Goal: Transaction & Acquisition: Purchase product/service

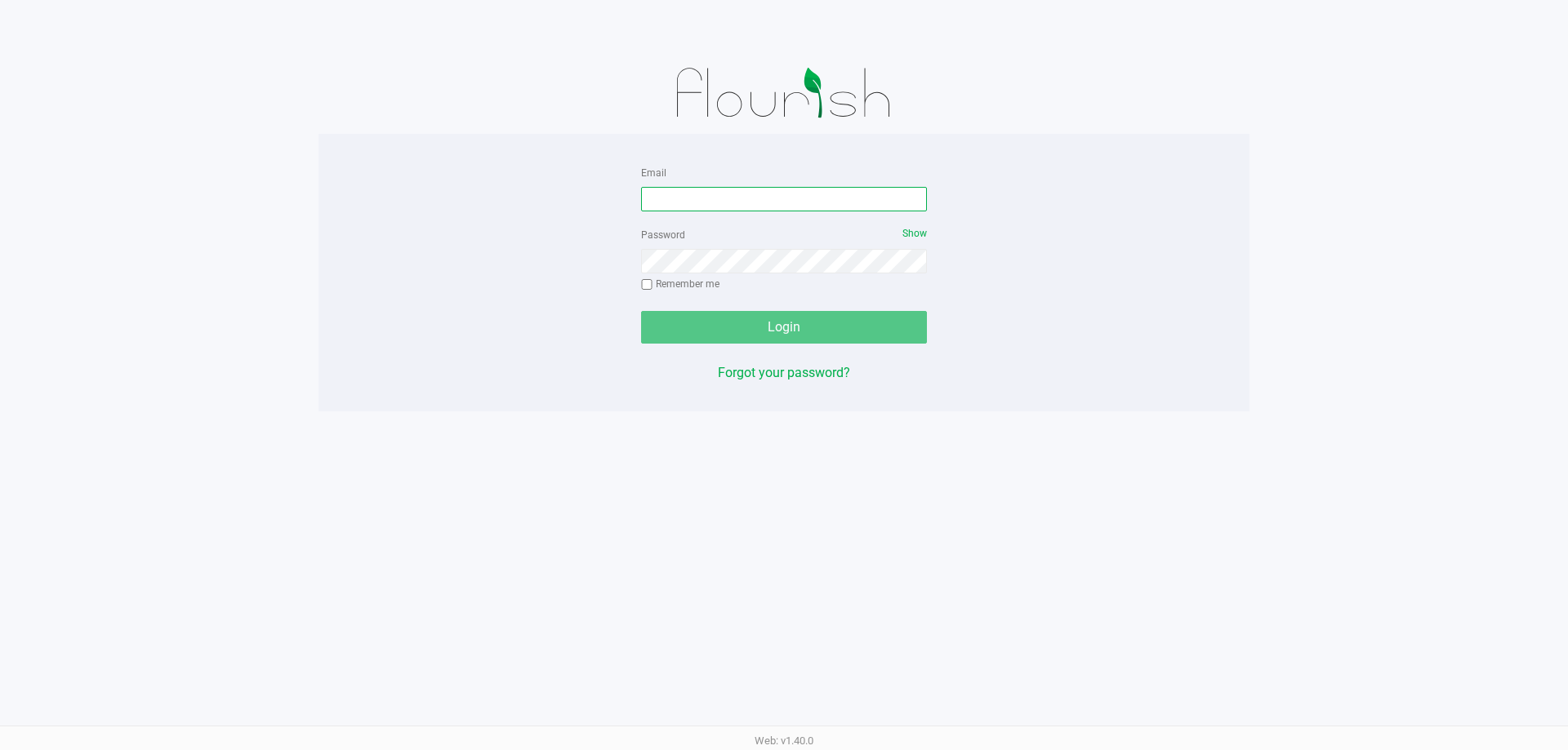
click at [765, 208] on input "Email" at bounding box center [784, 199] width 286 height 24
type input "[EMAIL_ADDRESS][DOMAIN_NAME]"
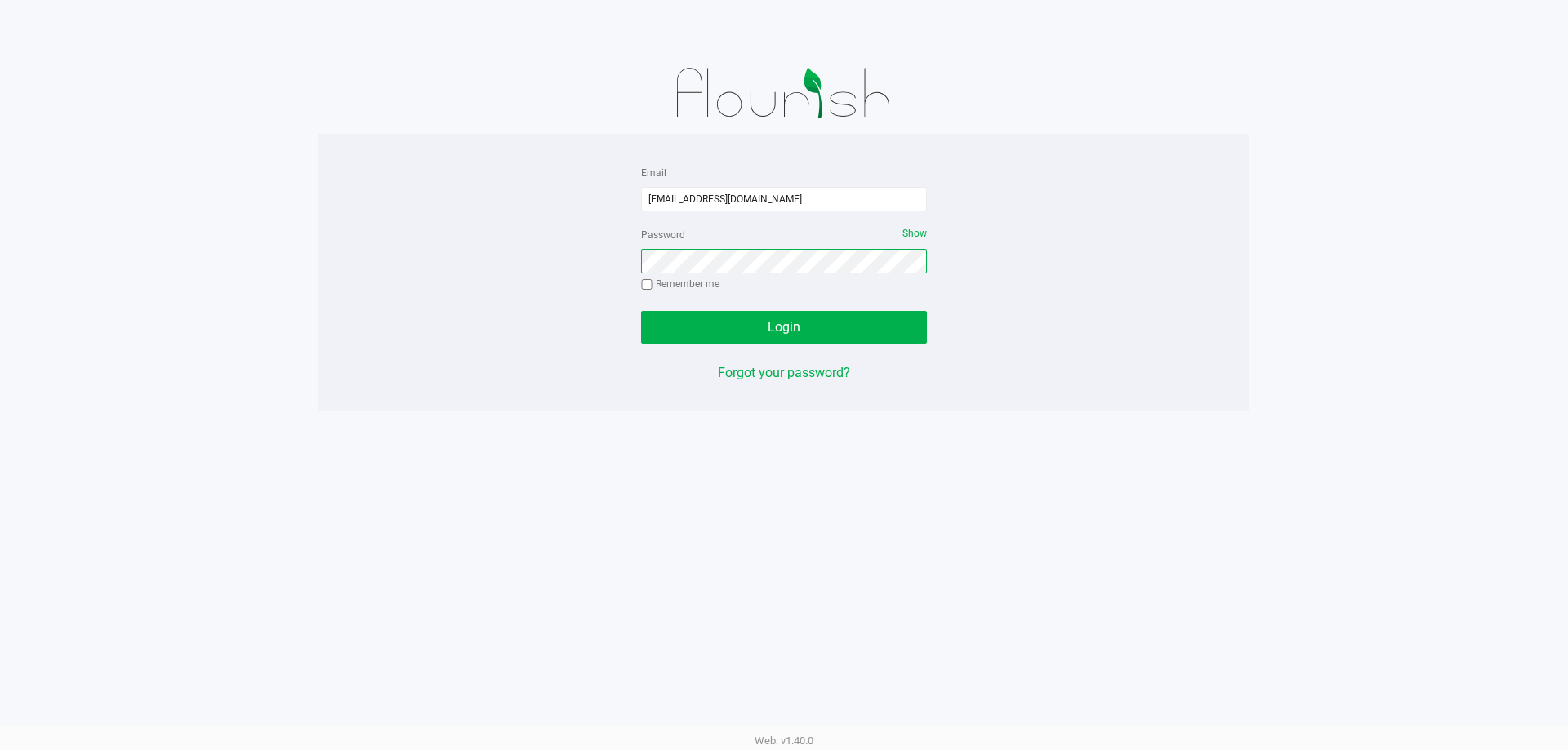
click at [641, 311] on button "Login" at bounding box center [784, 328] width 286 height 33
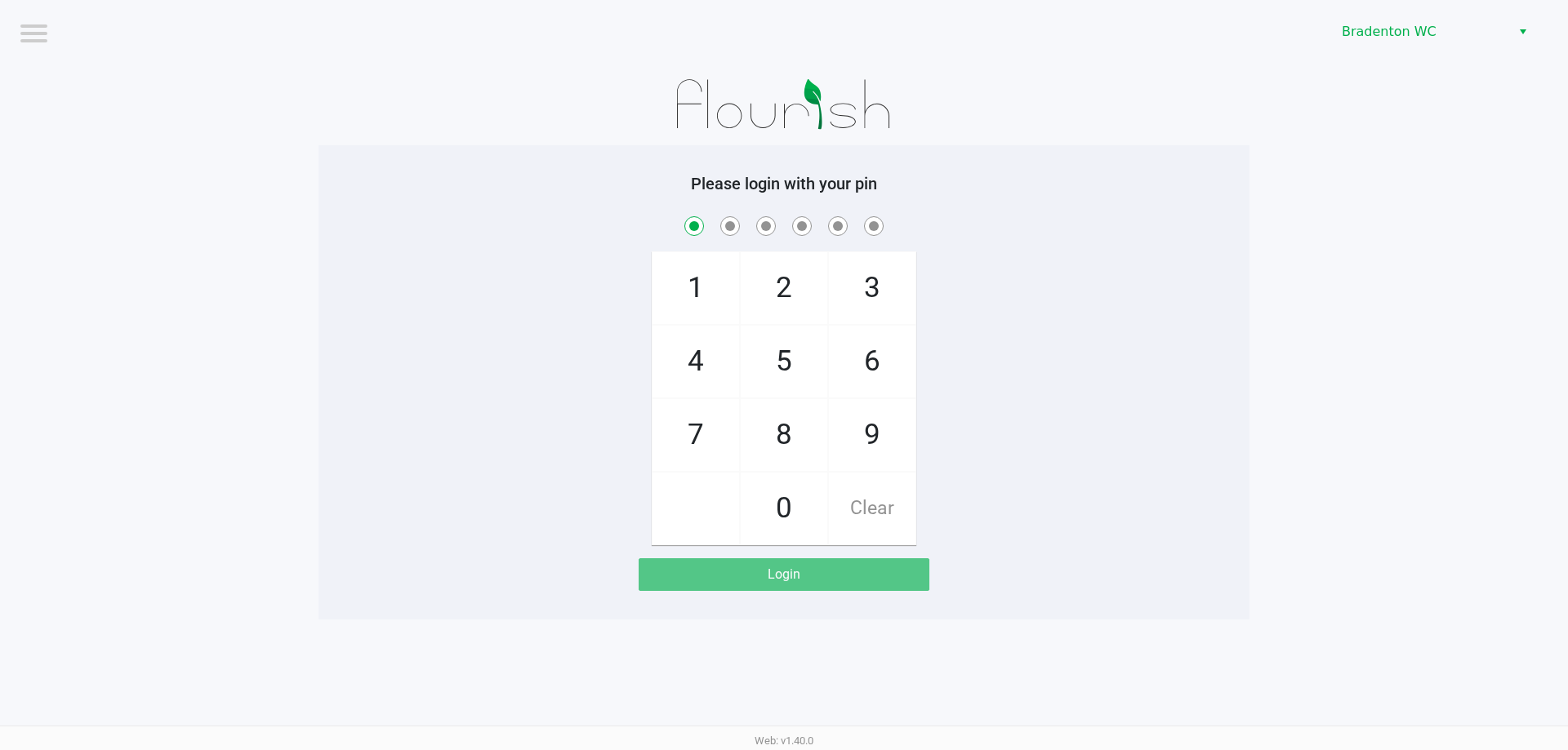
checkbox input "true"
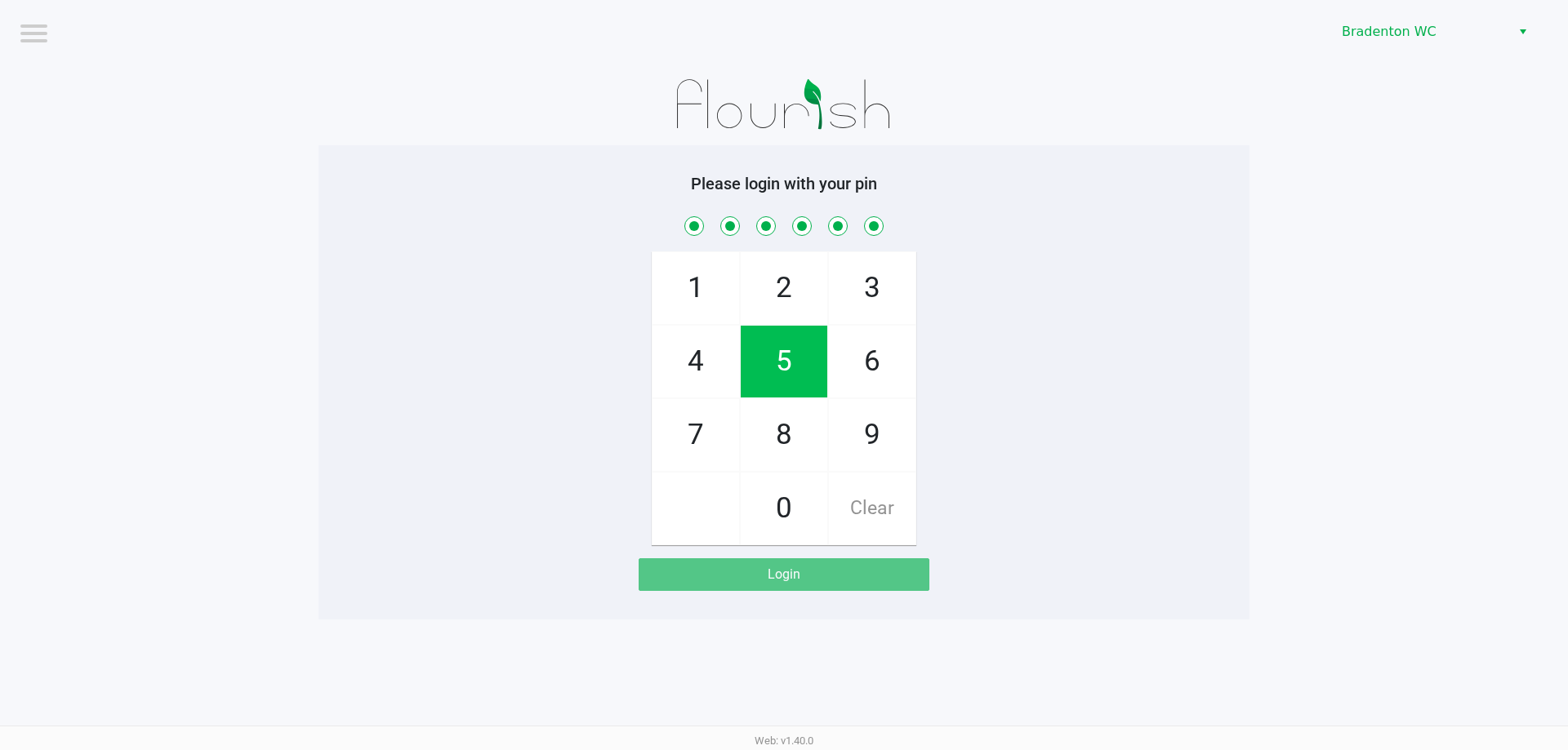
checkbox input "true"
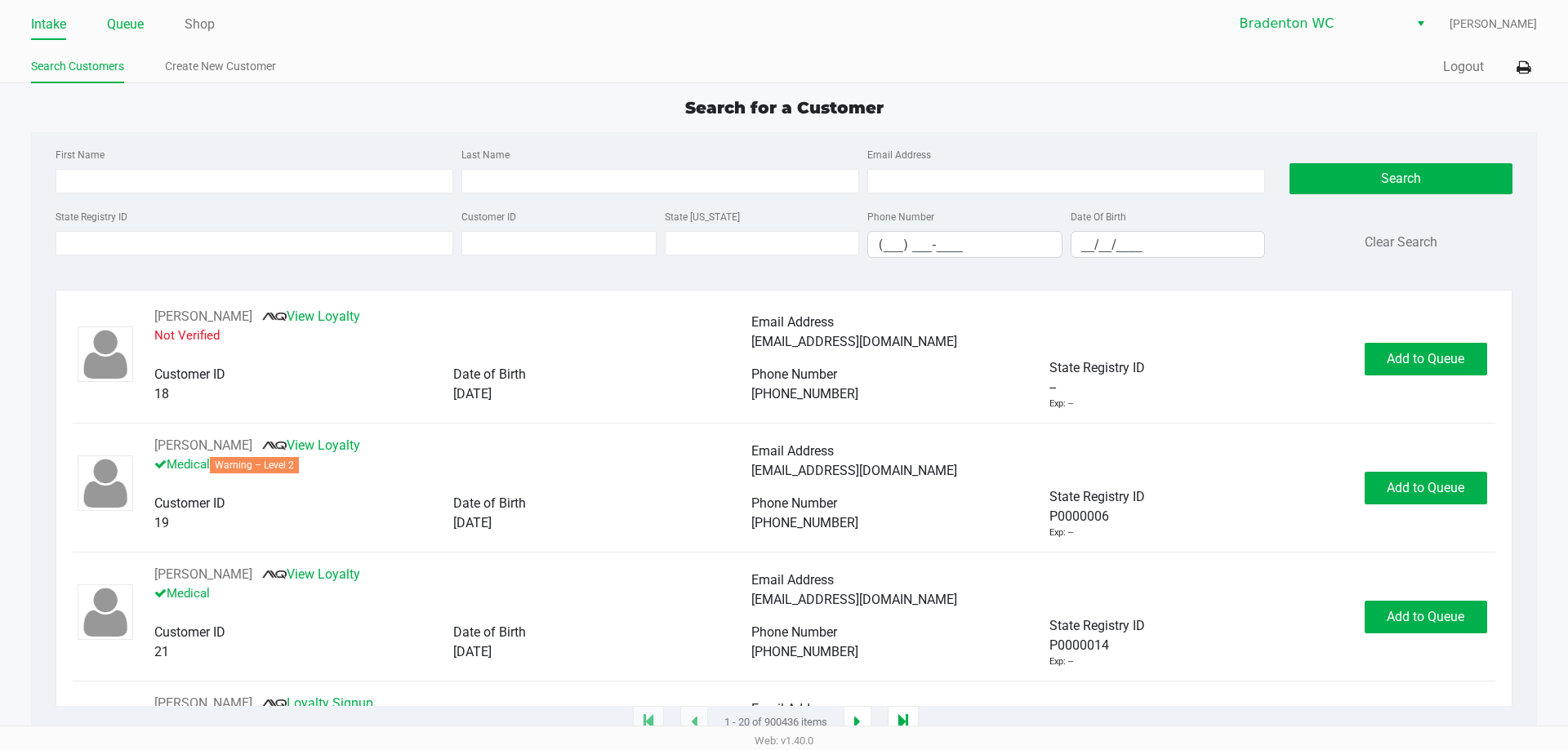
click at [144, 21] on link "Queue" at bounding box center [125, 24] width 37 height 23
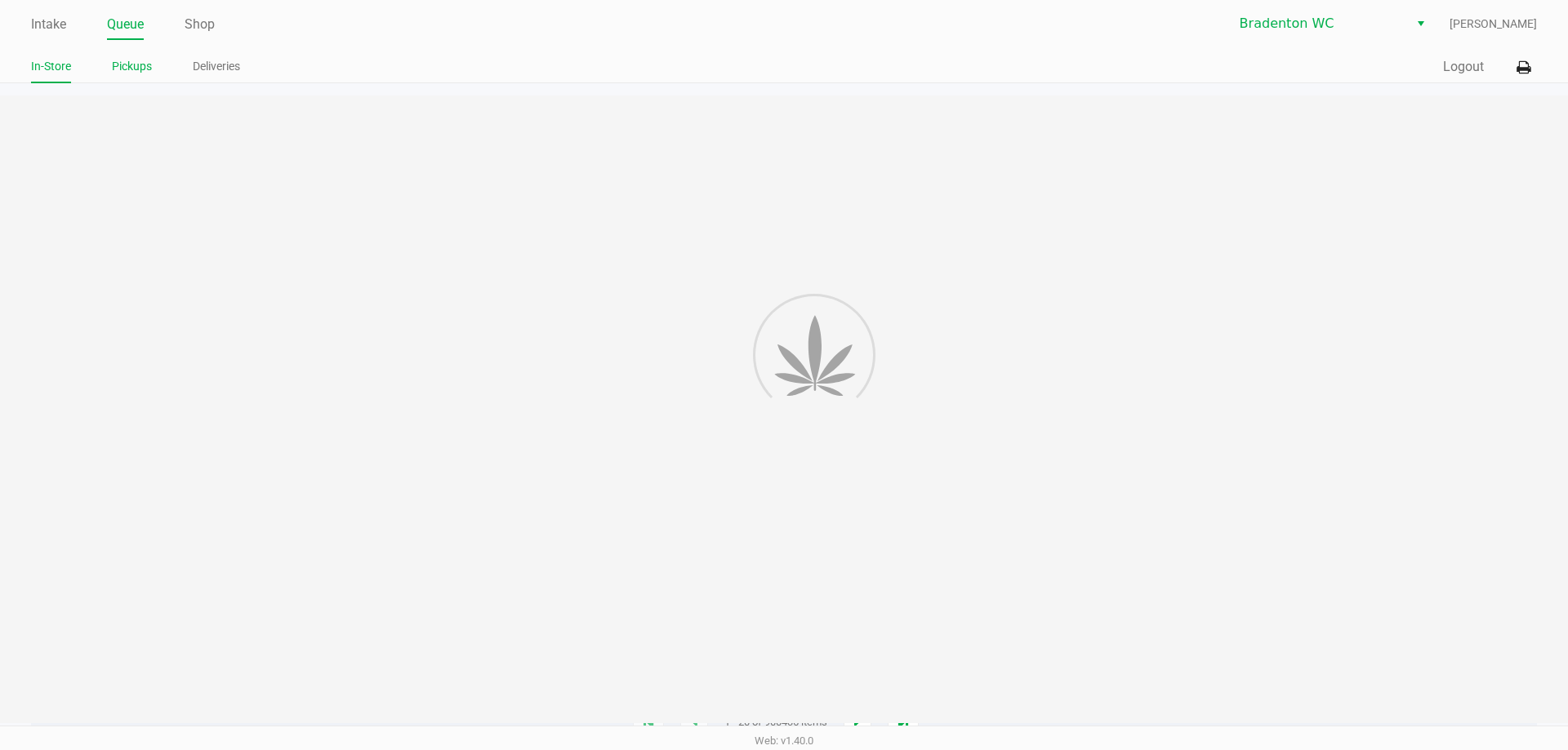
click at [124, 57] on link "Pickups" at bounding box center [131, 66] width 40 height 20
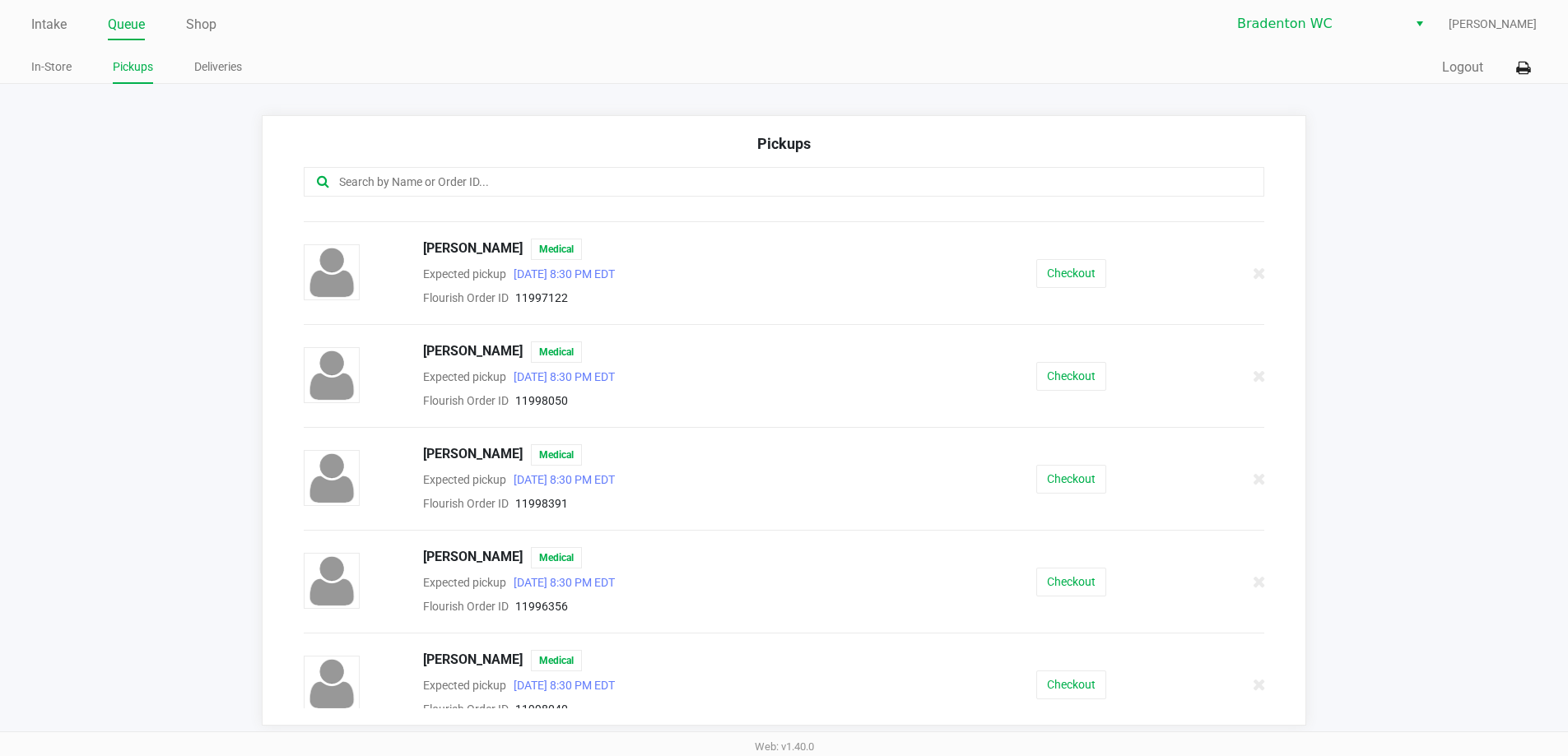
scroll to position [823, 0]
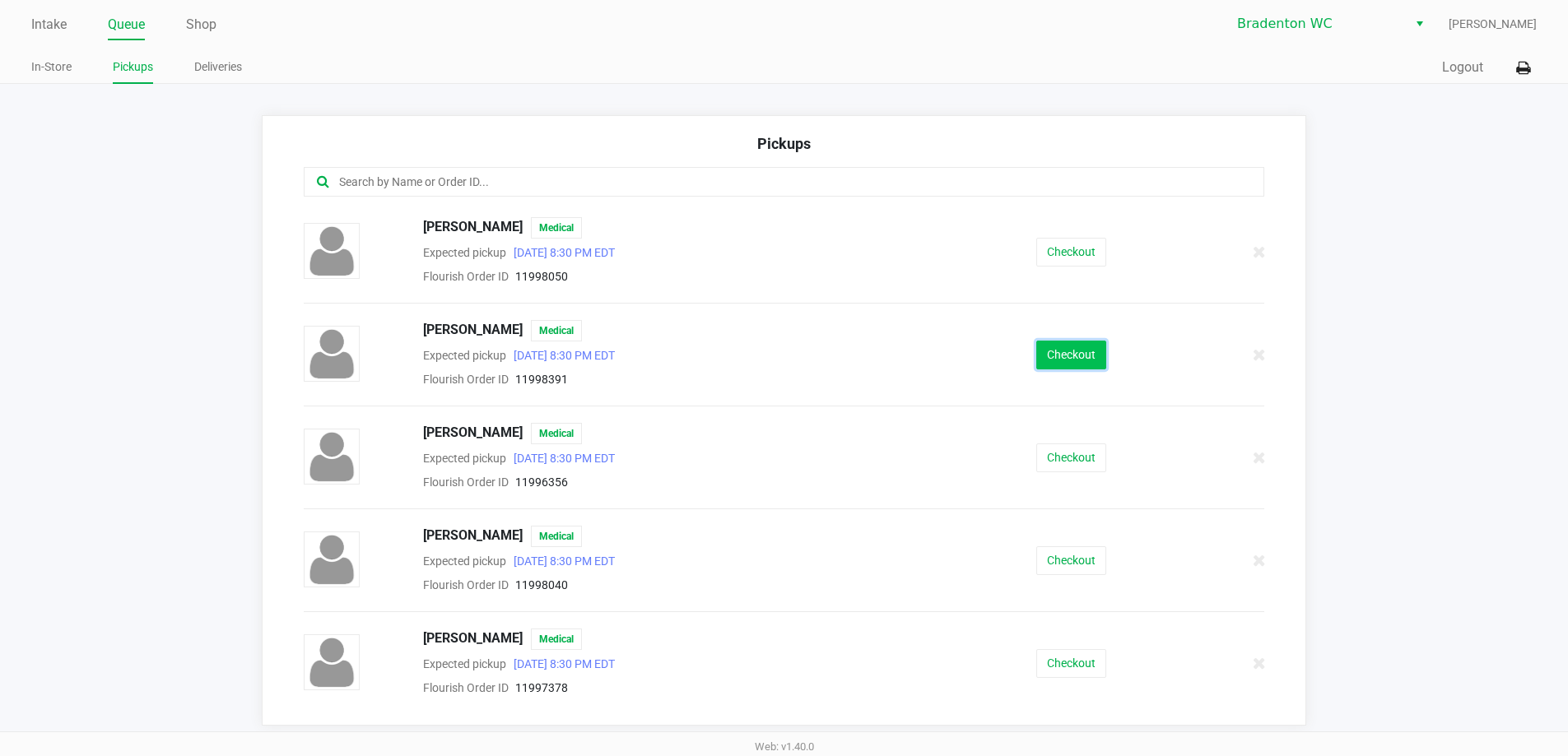
click at [1056, 353] on button "Checkout" at bounding box center [1071, 354] width 70 height 28
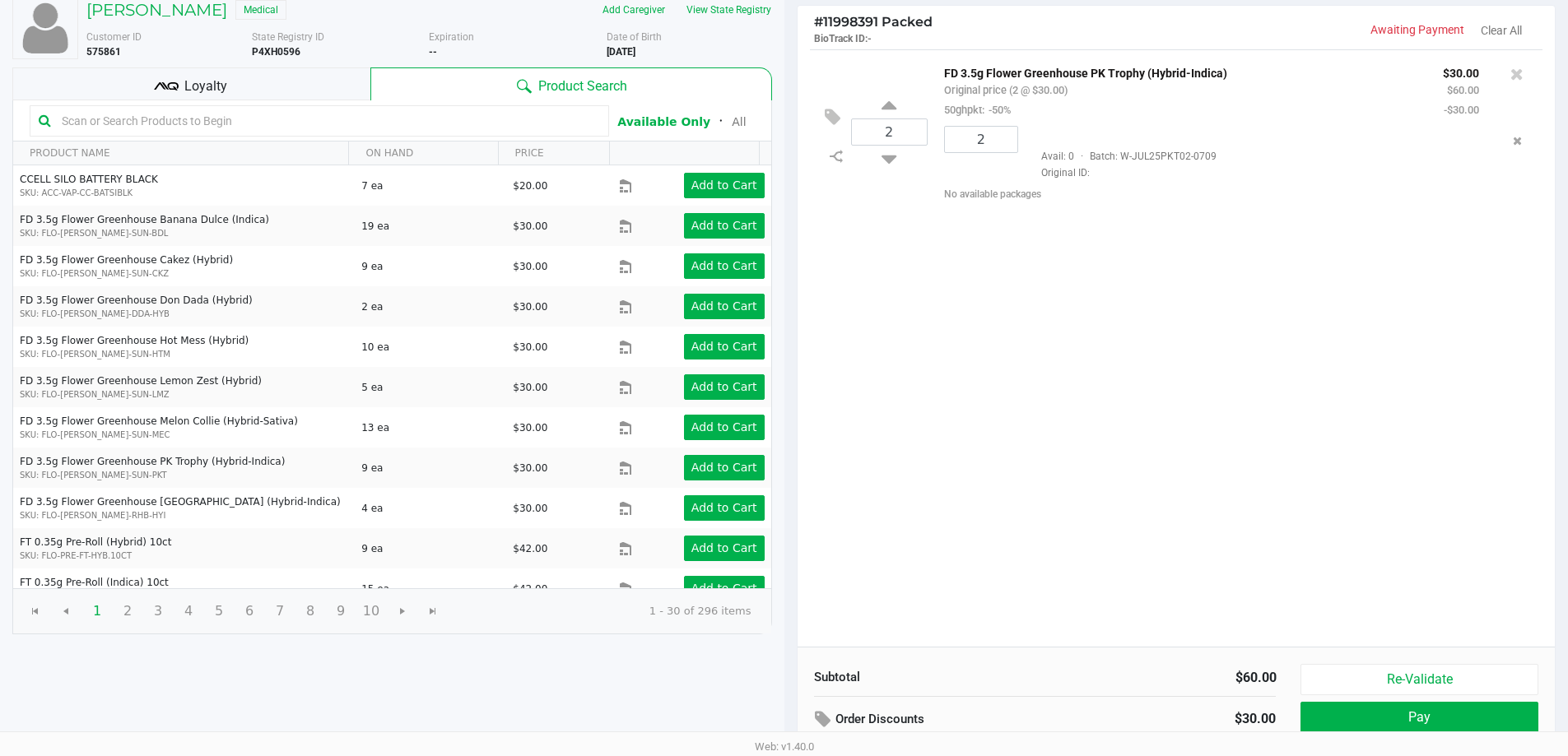
scroll to position [169, 0]
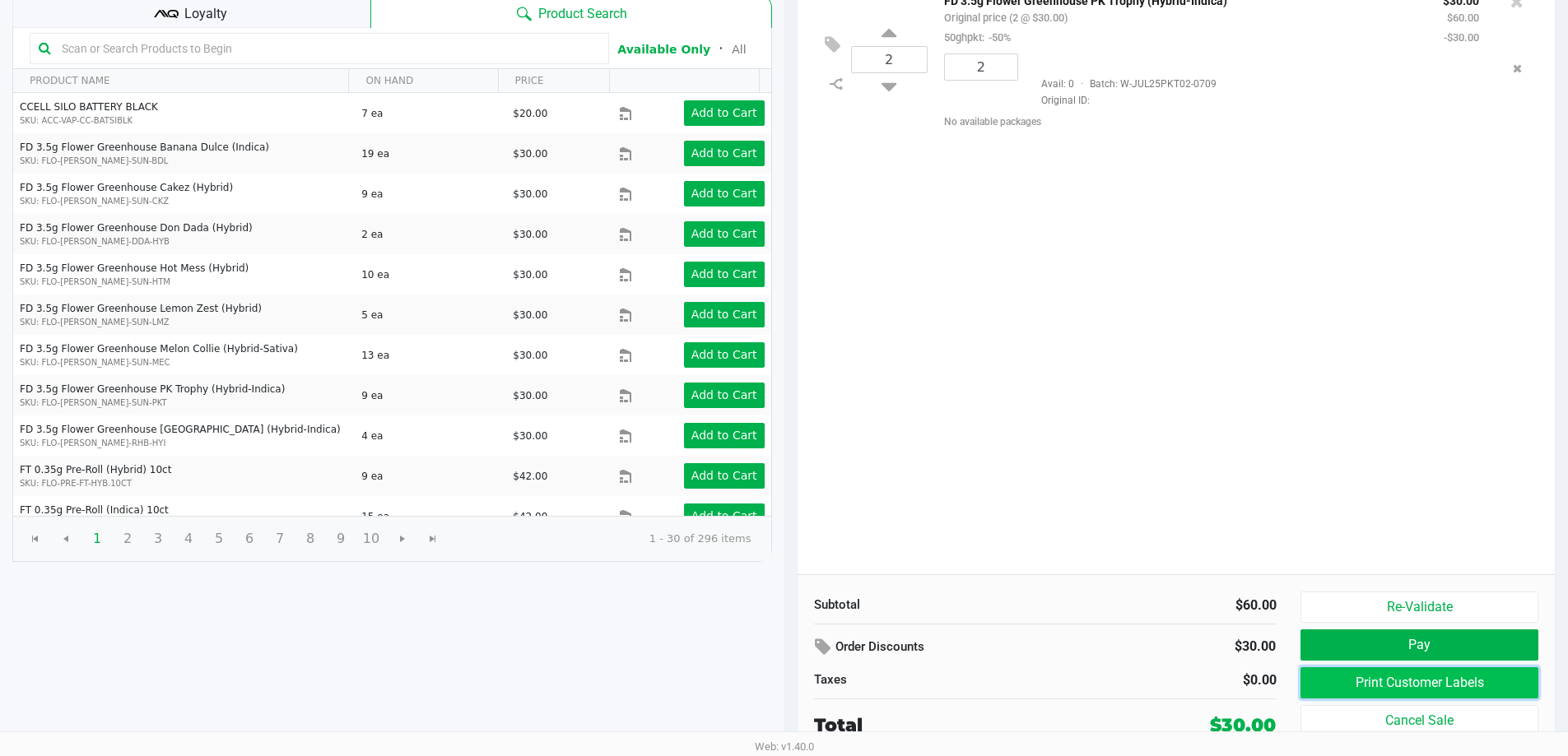
click at [1427, 679] on button "Print Customer Labels" at bounding box center [1419, 683] width 237 height 31
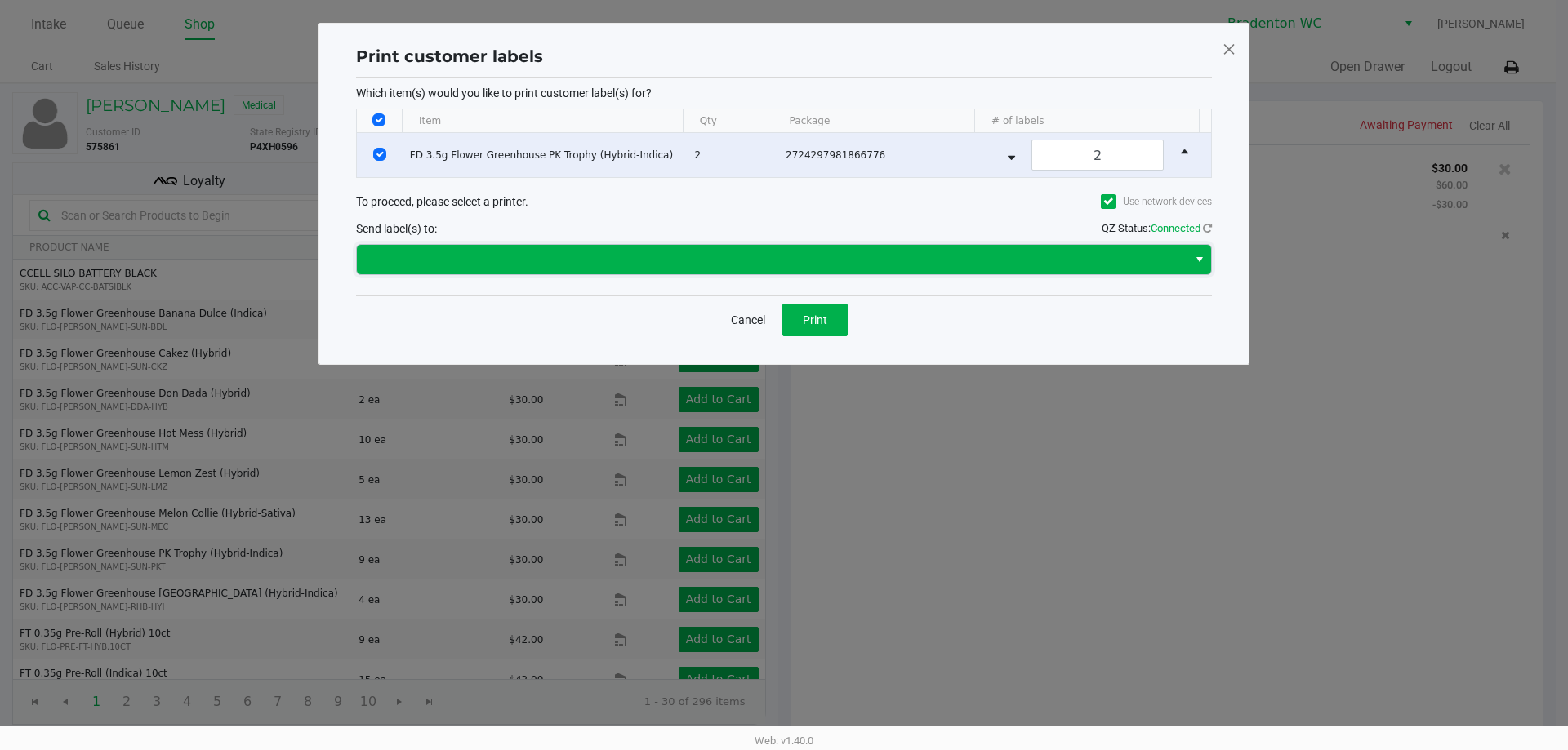
click at [842, 265] on span at bounding box center [772, 259] width 811 height 19
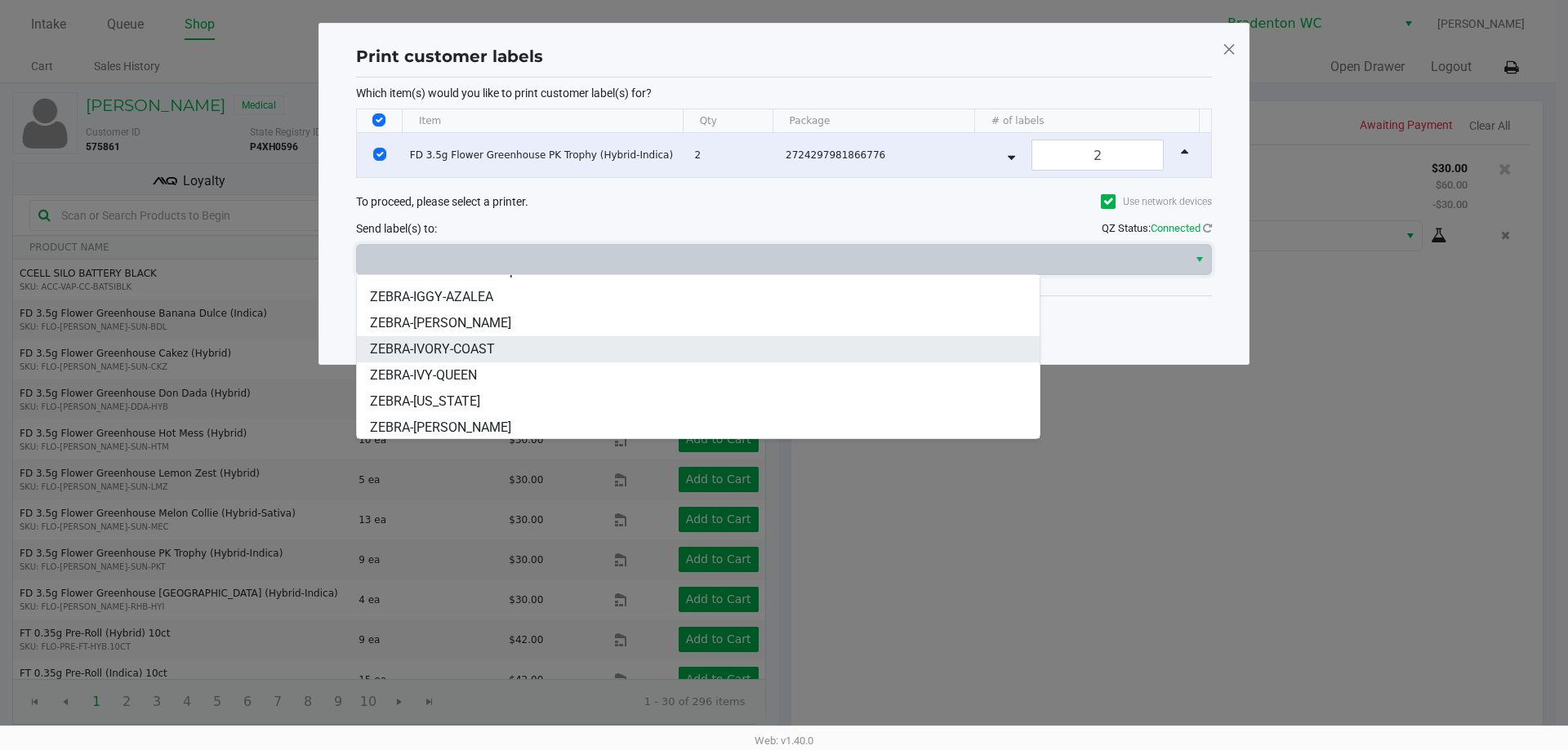
scroll to position [98, 0]
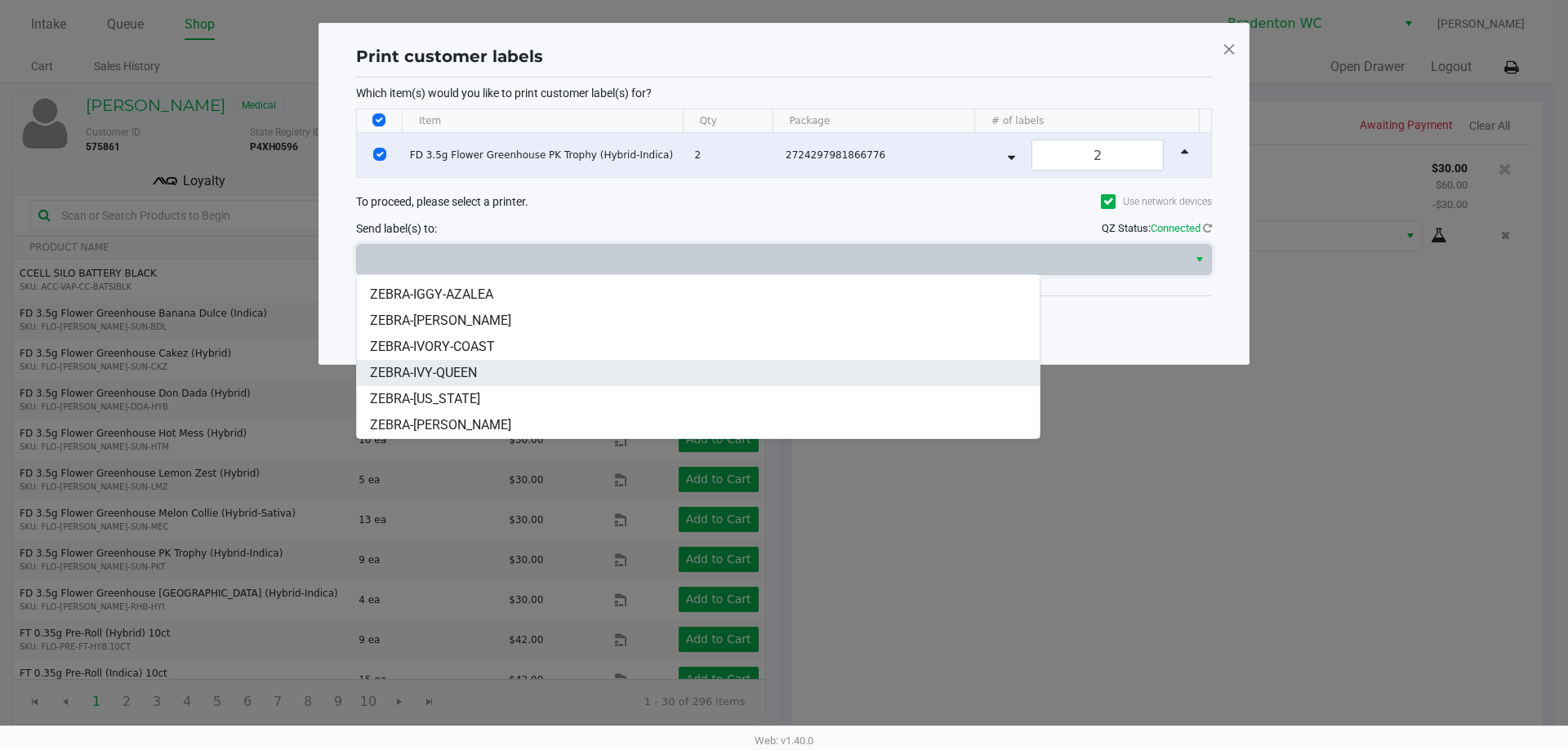
click at [479, 369] on li "ZEBRA-IVY-QUEEN" at bounding box center [698, 373] width 682 height 26
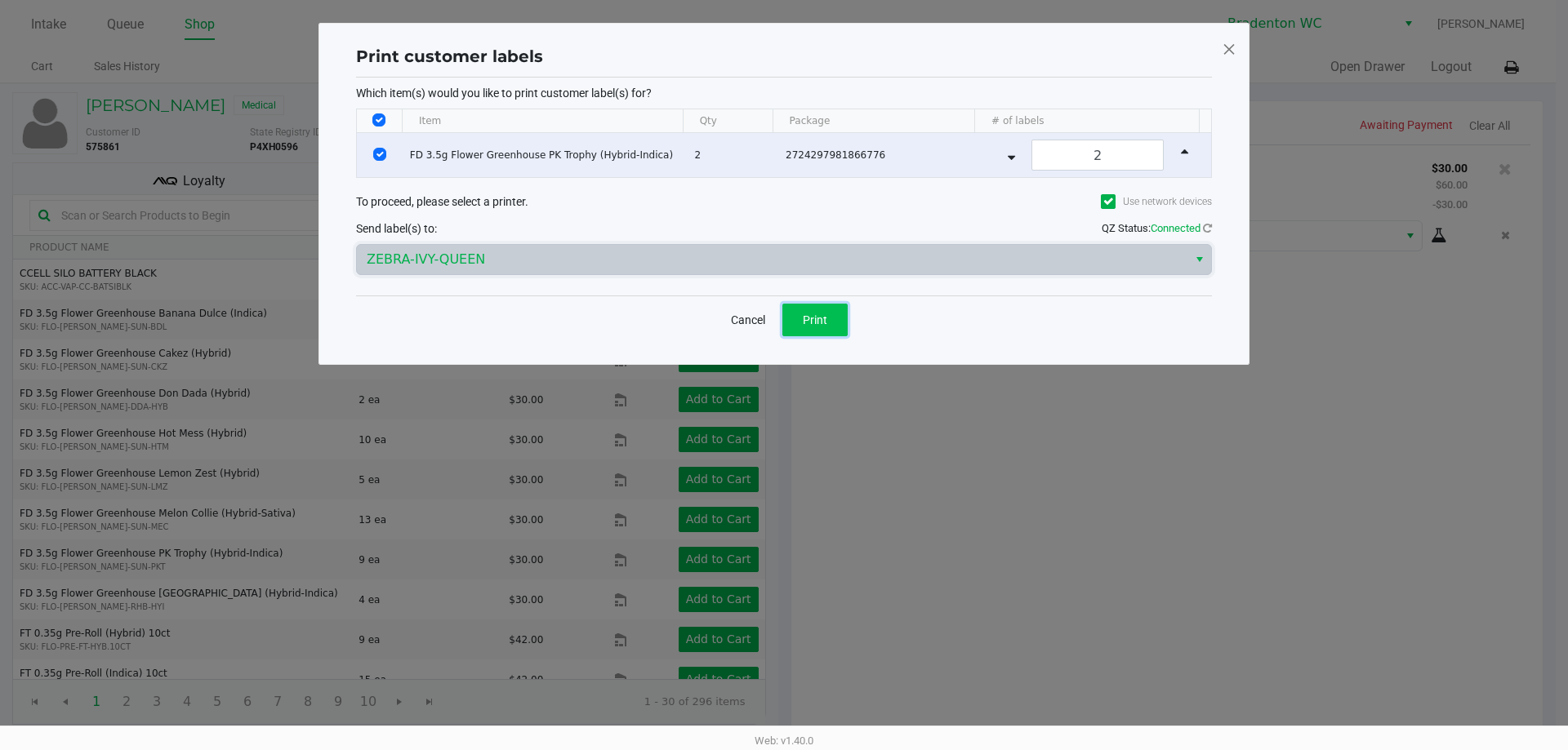
click at [806, 324] on span "Print" at bounding box center [814, 319] width 24 height 13
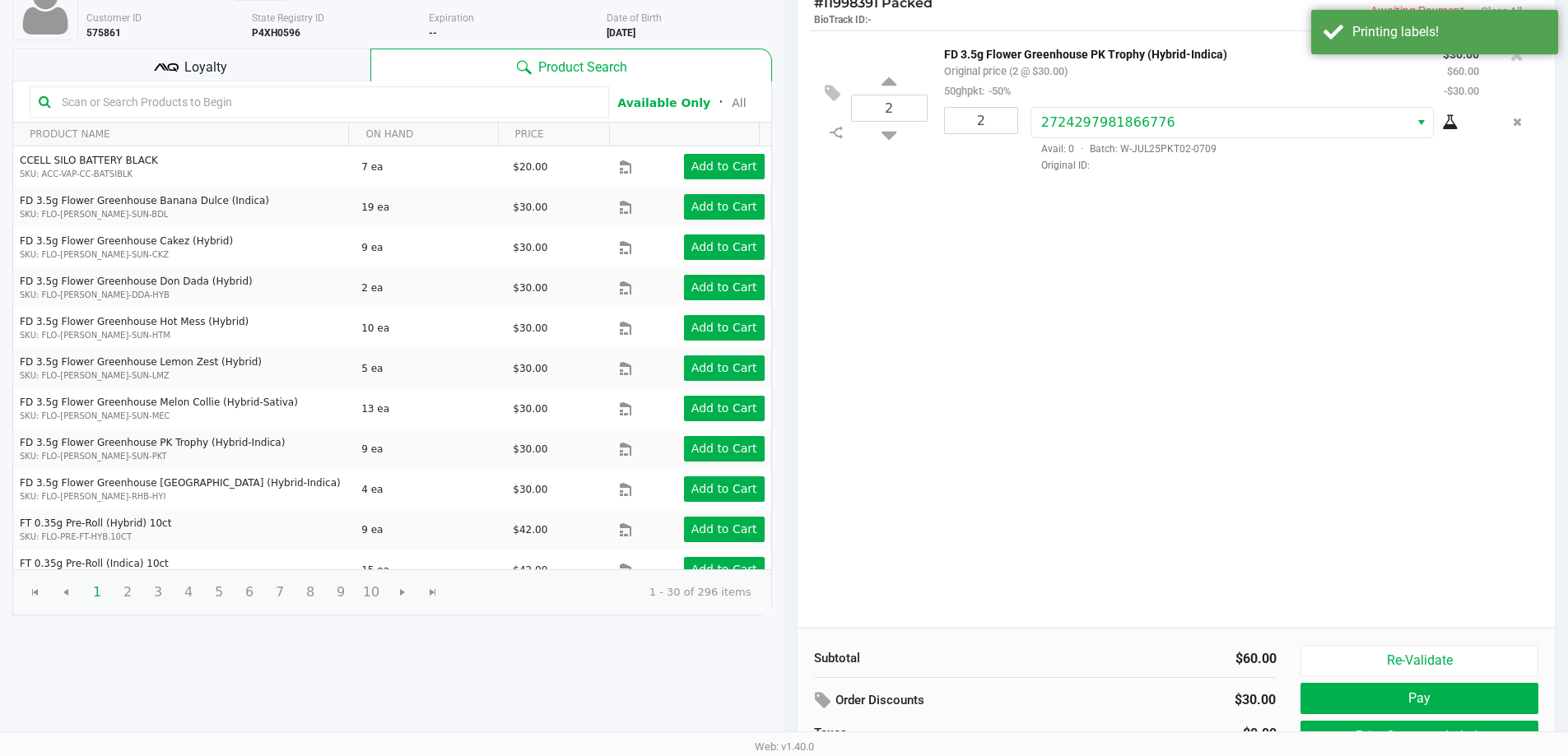
scroll to position [169, 0]
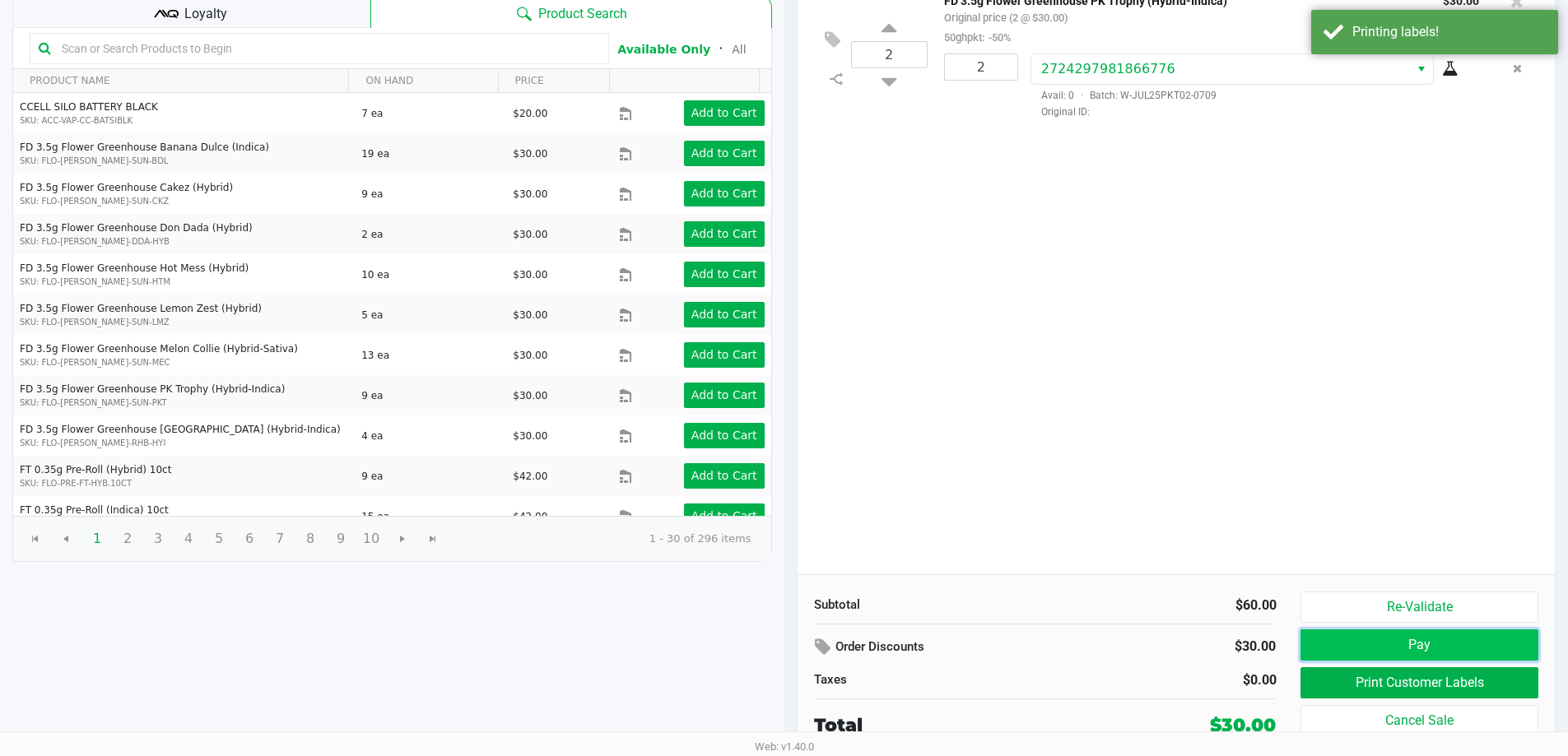
click at [1464, 646] on button "Pay" at bounding box center [1419, 645] width 237 height 31
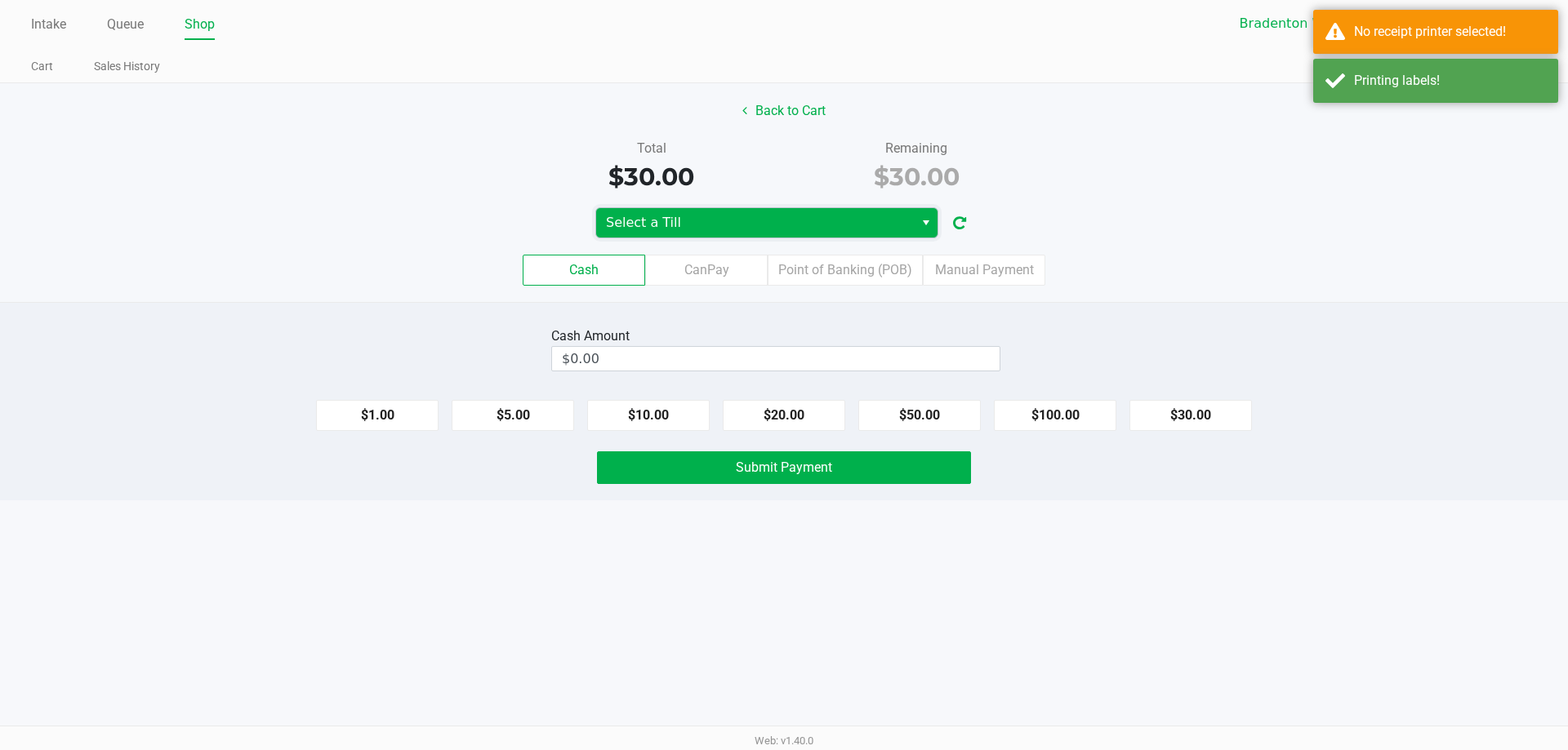
click at [837, 215] on span "Select a Till" at bounding box center [754, 223] width 298 height 19
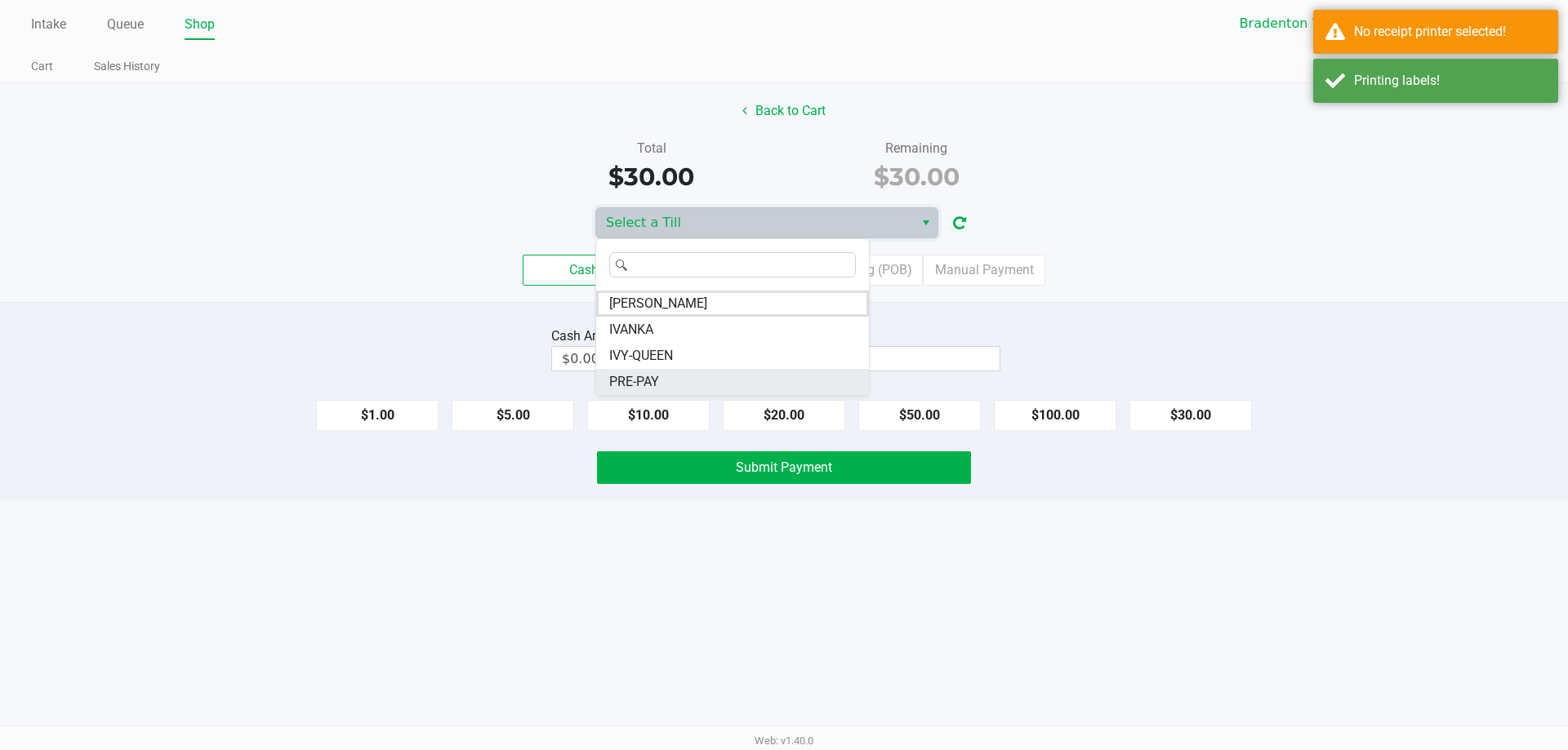
click at [710, 374] on li "PRE-PAY" at bounding box center [732, 381] width 273 height 26
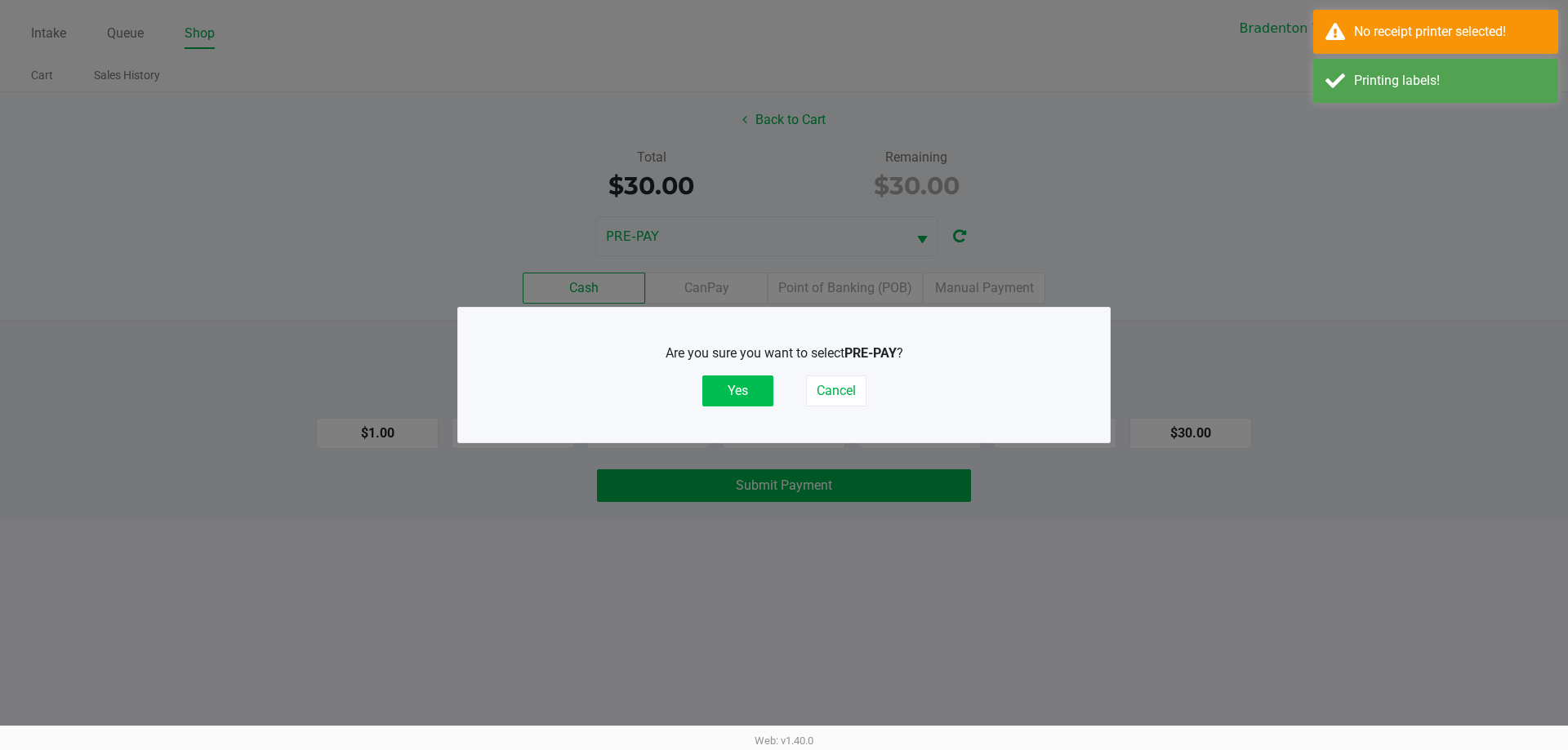
click at [718, 391] on button "Yes" at bounding box center [737, 391] width 71 height 31
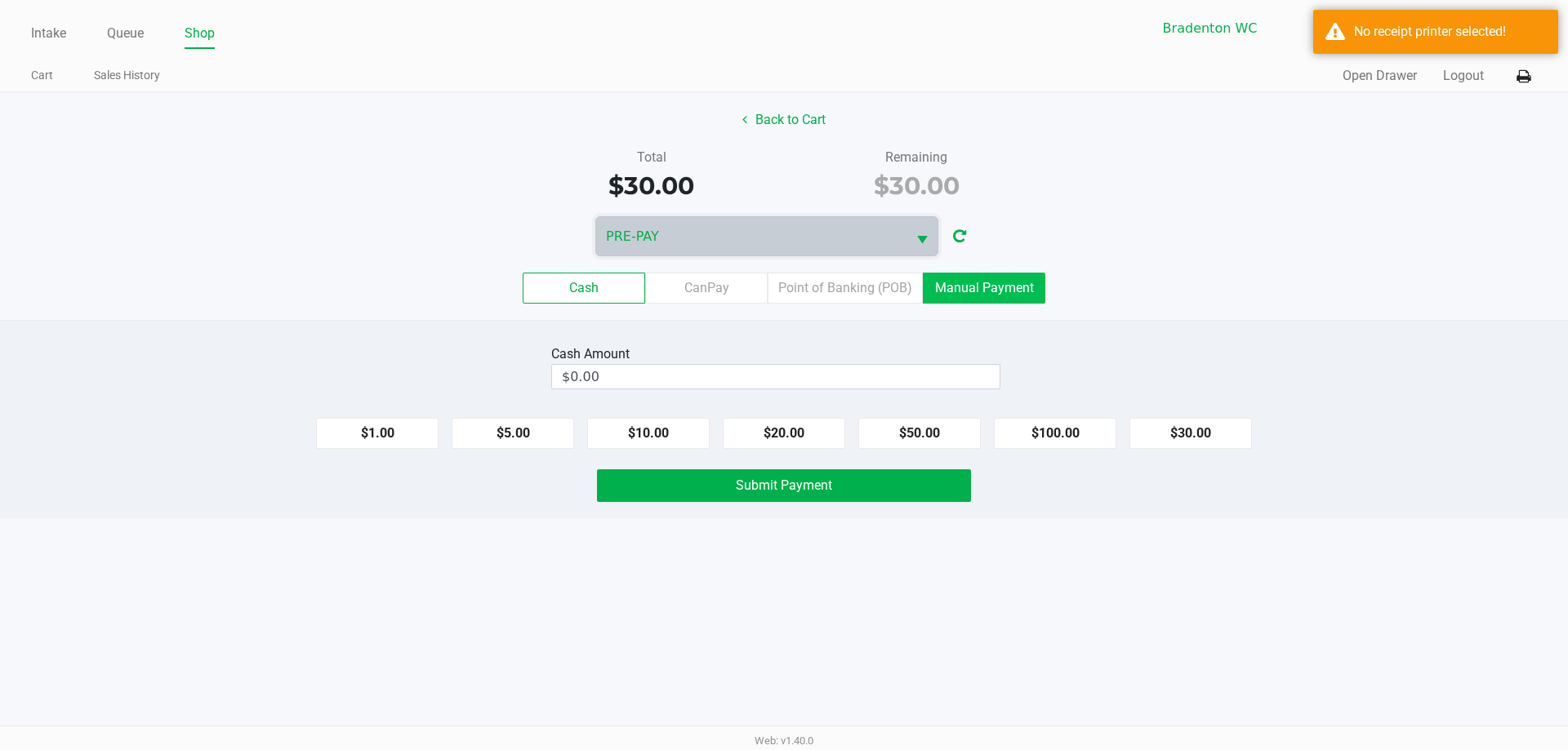
click at [1027, 283] on label "Manual Payment" at bounding box center [984, 288] width 122 height 31
click at [0, 0] on 8 "Manual Payment" at bounding box center [0, 0] width 0 height 0
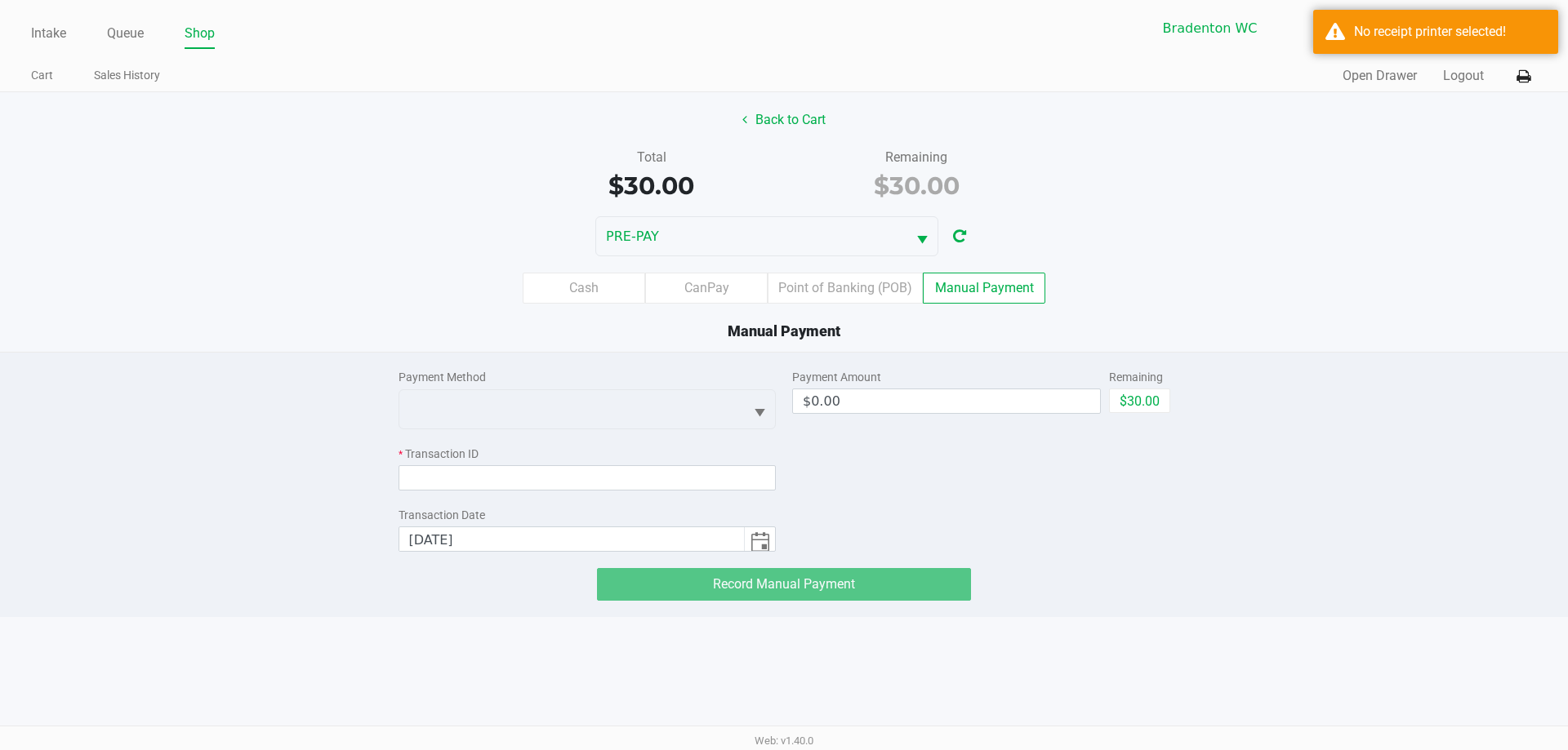
click at [716, 435] on div "Payment Method * Transaction ID Transaction Date [DATE]" at bounding box center [588, 452] width 378 height 199
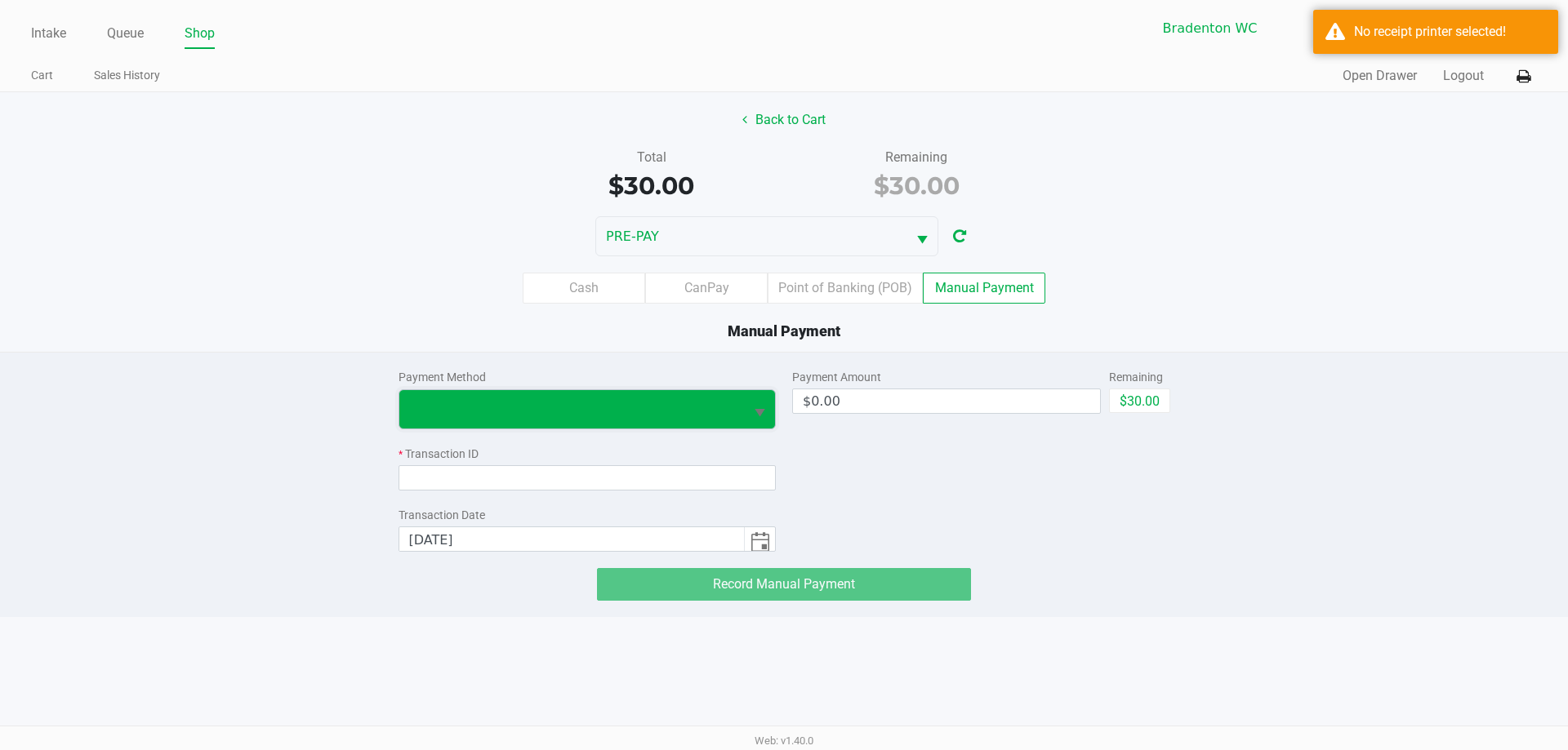
click at [717, 399] on span at bounding box center [572, 408] width 326 height 19
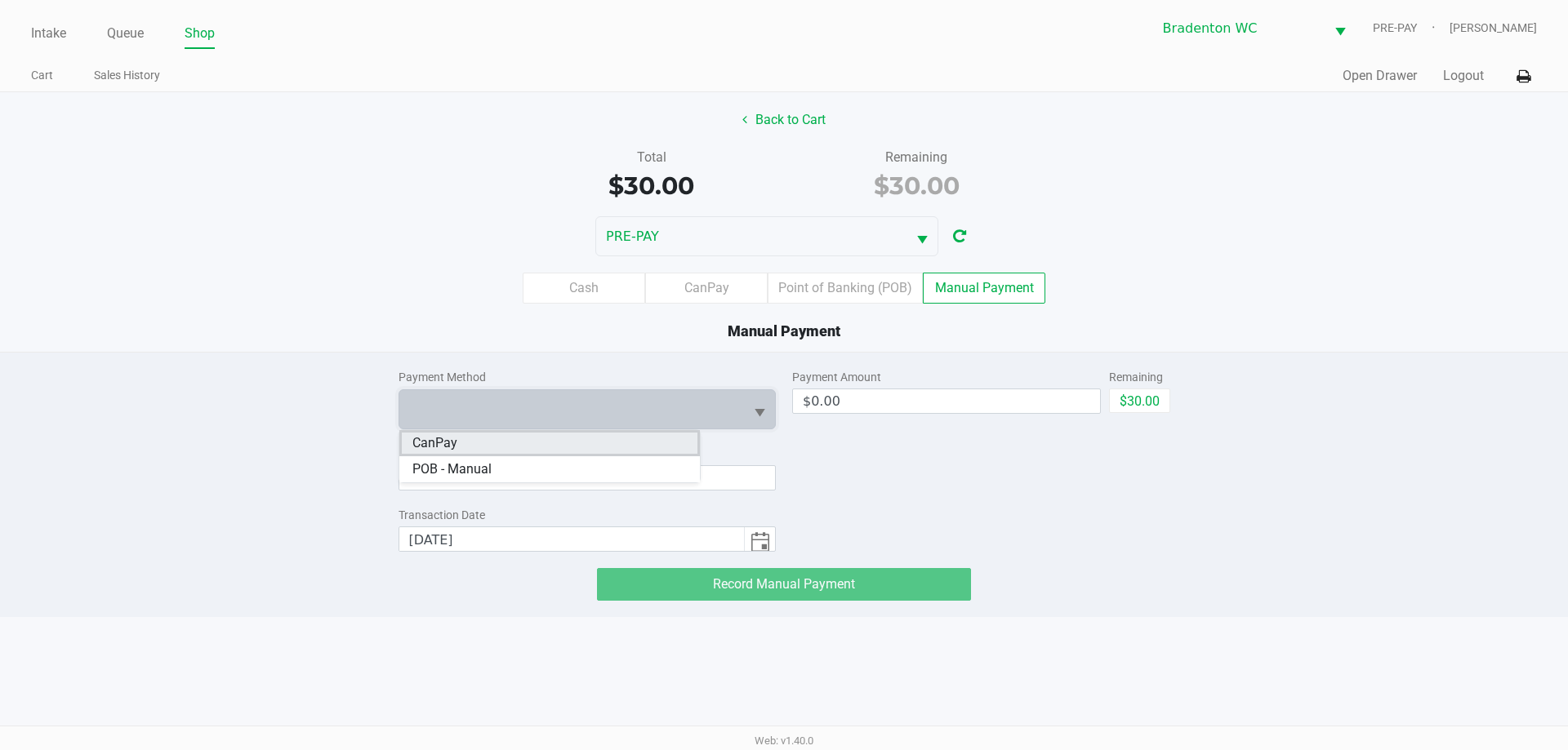
click at [540, 450] on li "CanPay" at bounding box center [549, 442] width 301 height 26
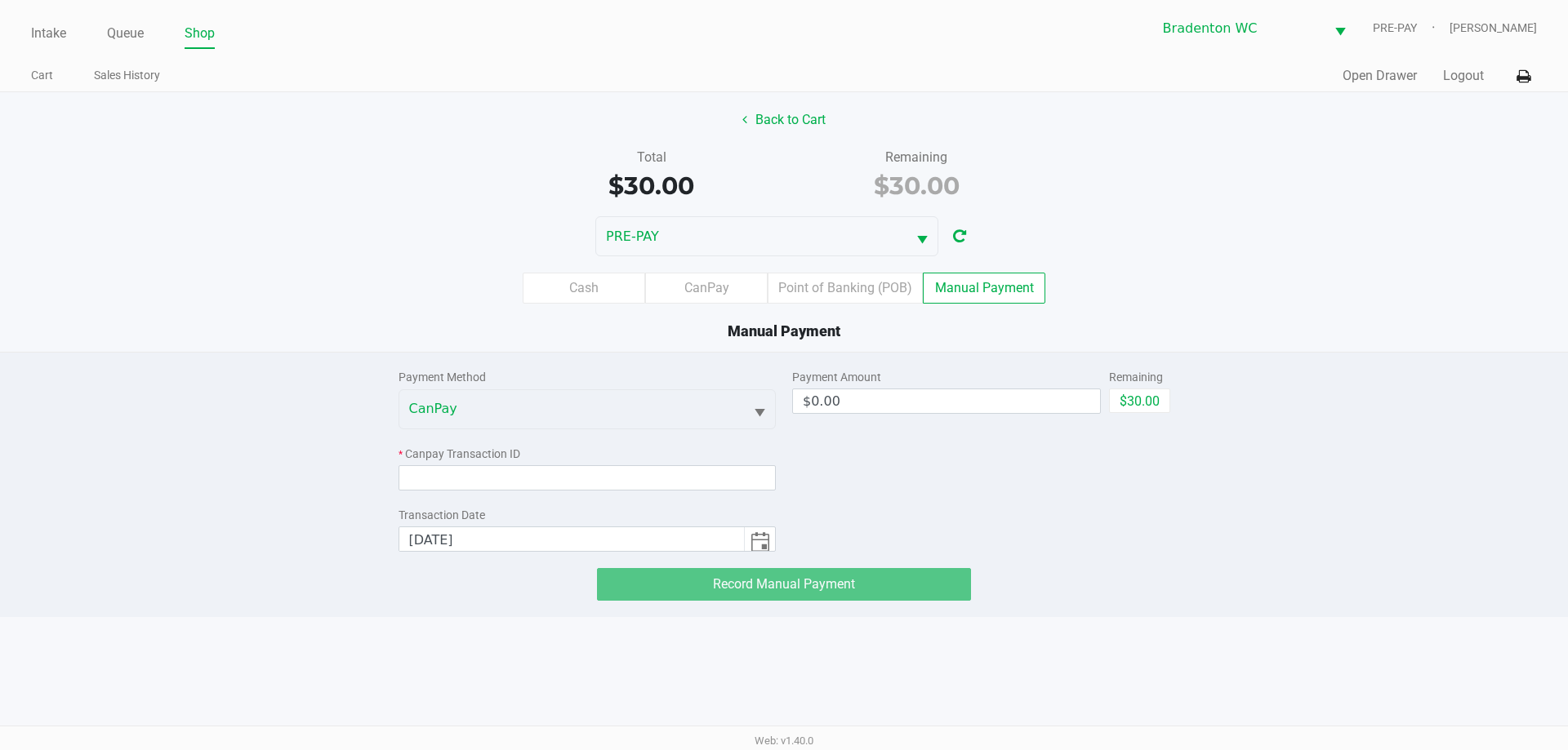
click at [534, 470] on div "* Canpay Transaction ID" at bounding box center [588, 468] width 378 height 45
click at [535, 472] on input at bounding box center [588, 478] width 378 height 25
paste input "9E5ERILU8I8I"
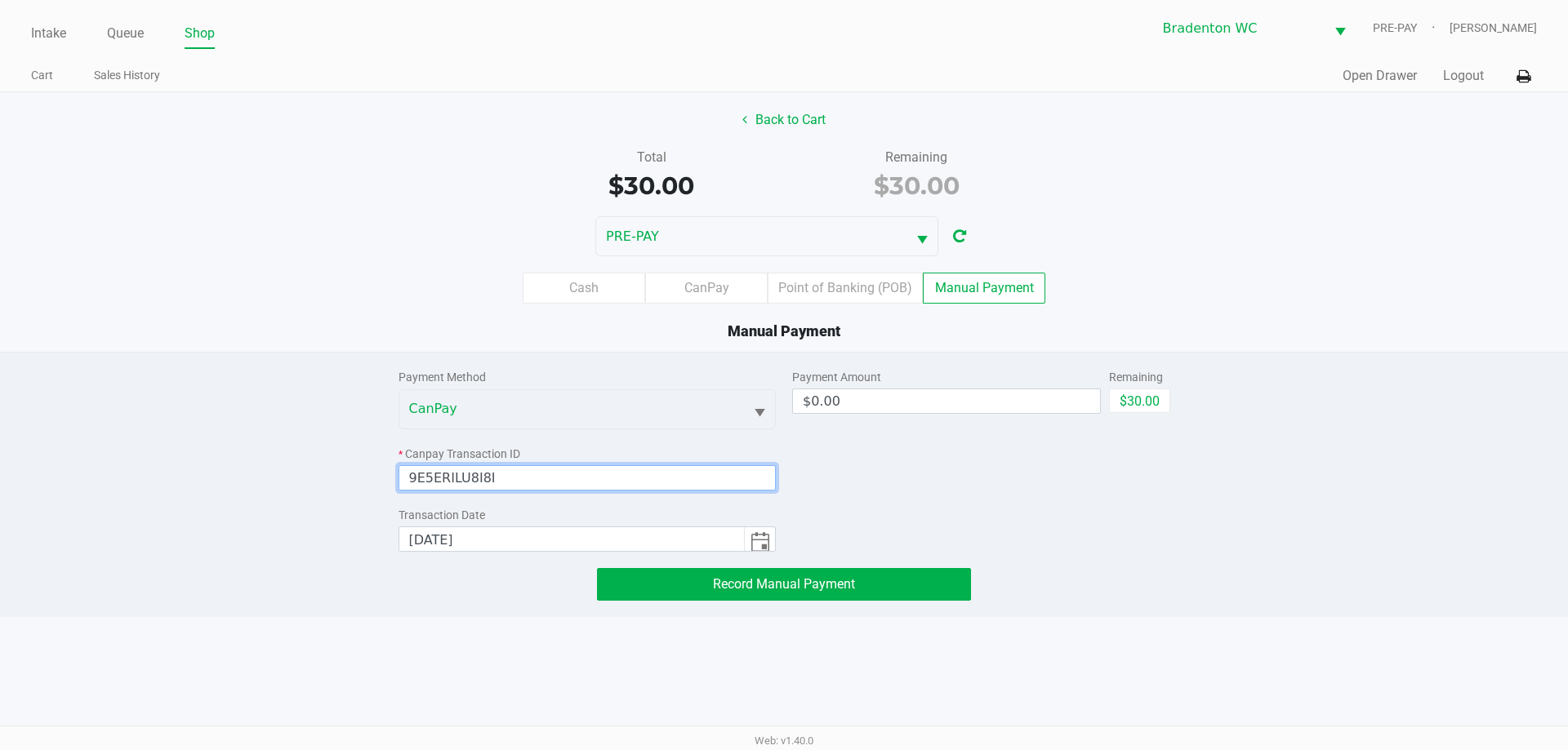
type input "9E5ERILU8I8I"
click at [955, 463] on div "Payment Amount $0.00 Remaining $30.00" at bounding box center [981, 452] width 378 height 199
drag, startPoint x: 1146, startPoint y: 405, endPoint x: 1110, endPoint y: 432, distance: 45.0
click at [1146, 405] on button "$30.00" at bounding box center [1139, 401] width 61 height 24
type input "$30.00"
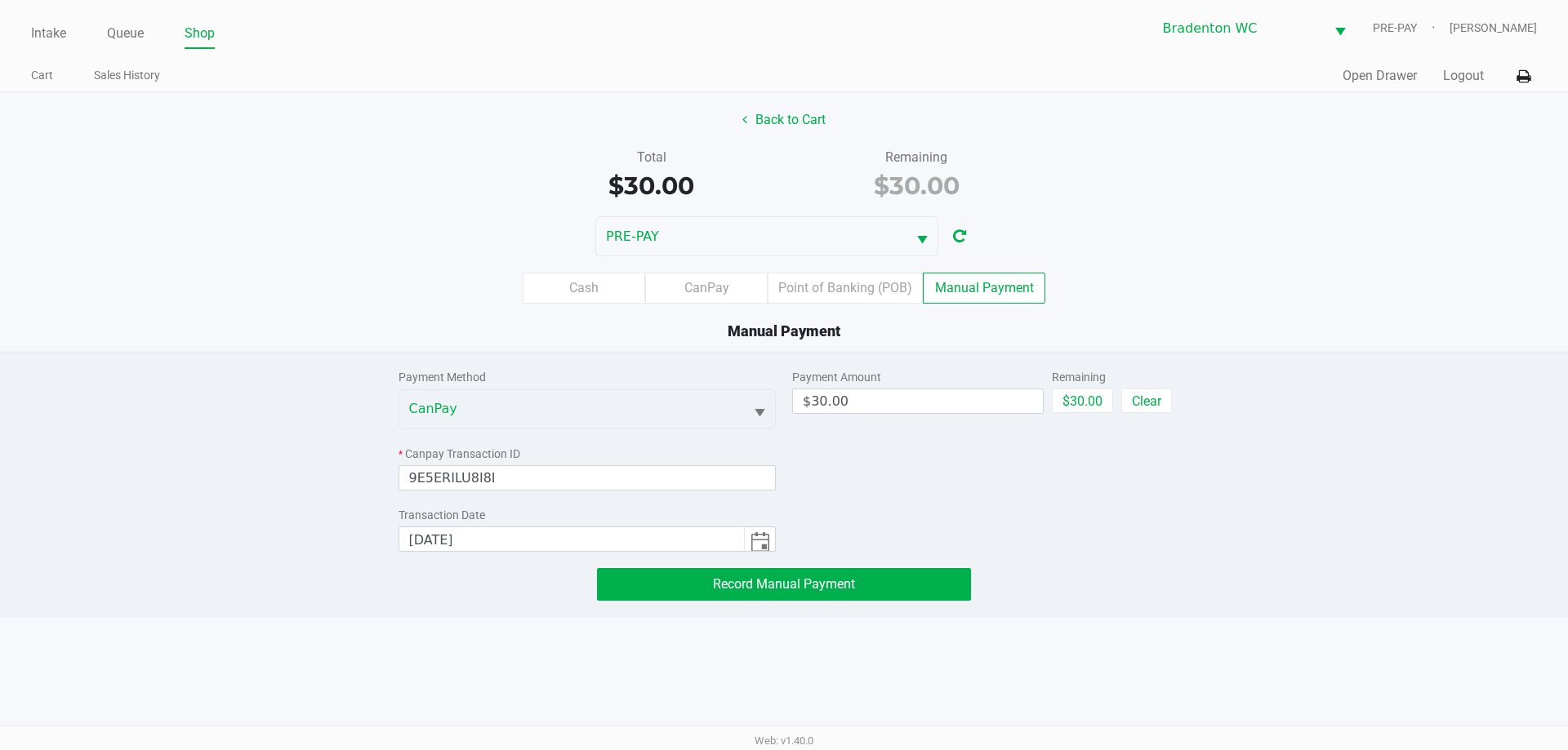
click at [1066, 492] on div "Payment Amount $30.00 Remaining $30.00 Clear" at bounding box center [981, 452] width 378 height 199
click at [786, 593] on button "Record Manual Payment" at bounding box center [783, 585] width 374 height 33
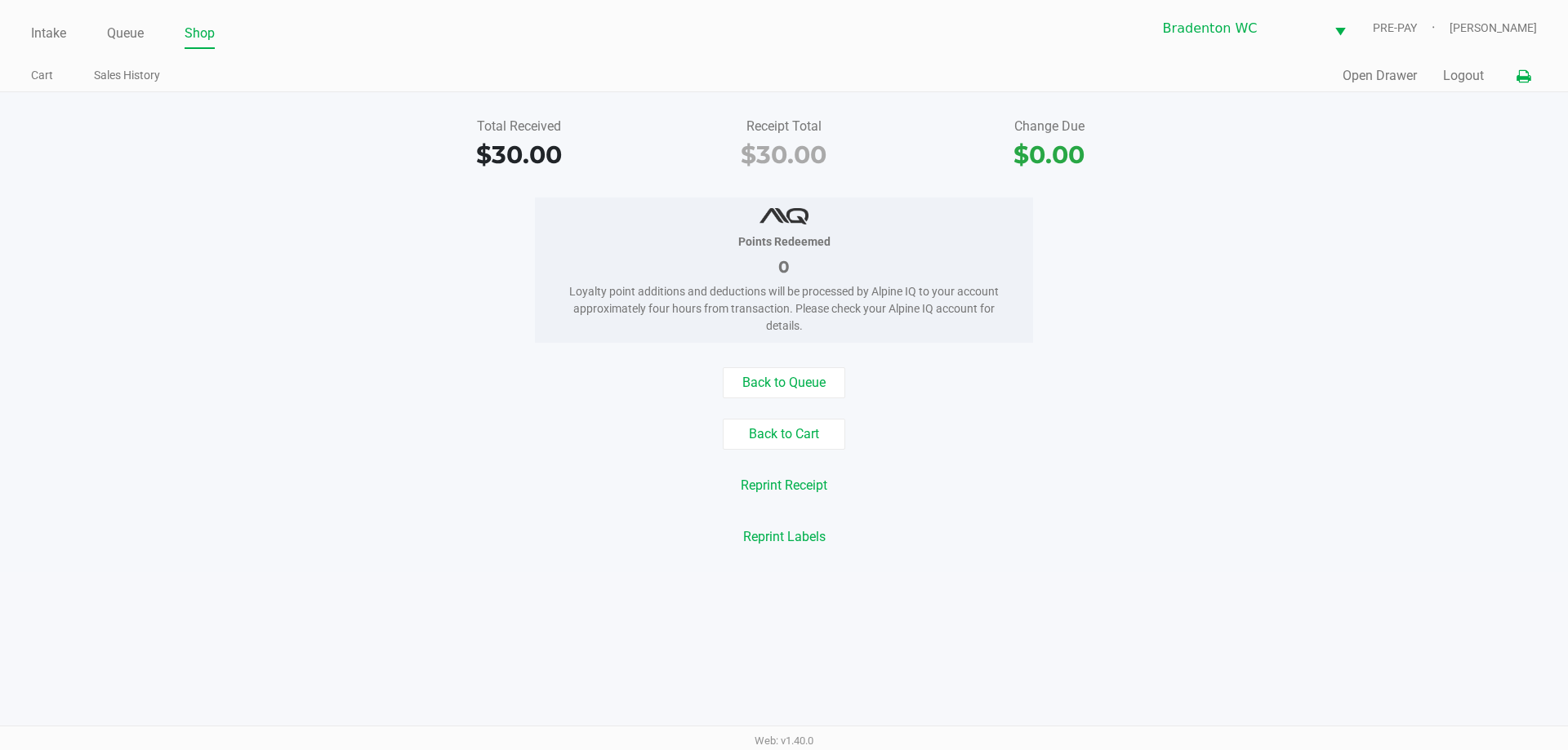
click at [1511, 86] on button at bounding box center [1523, 76] width 27 height 30
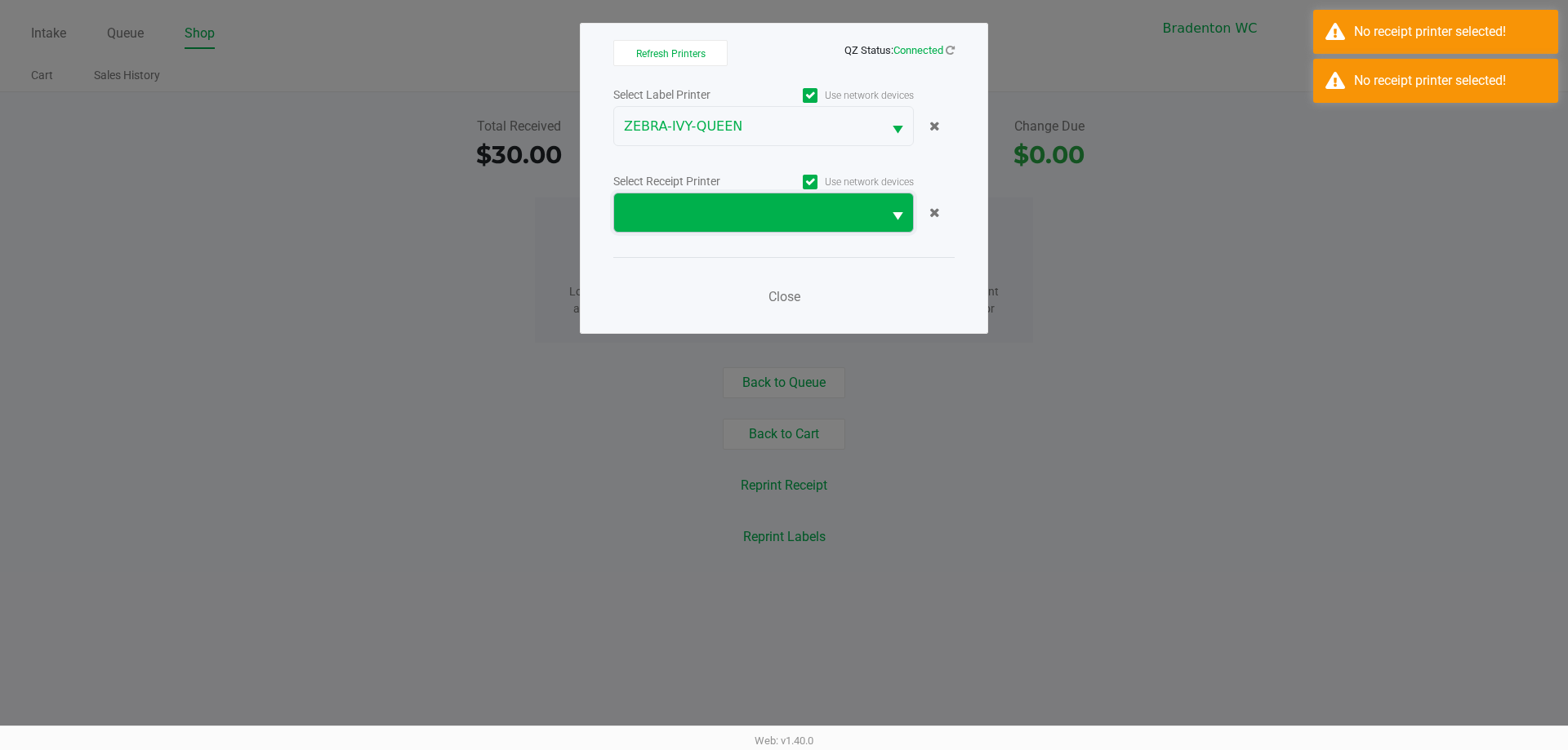
click at [840, 231] on span at bounding box center [748, 212] width 268 height 39
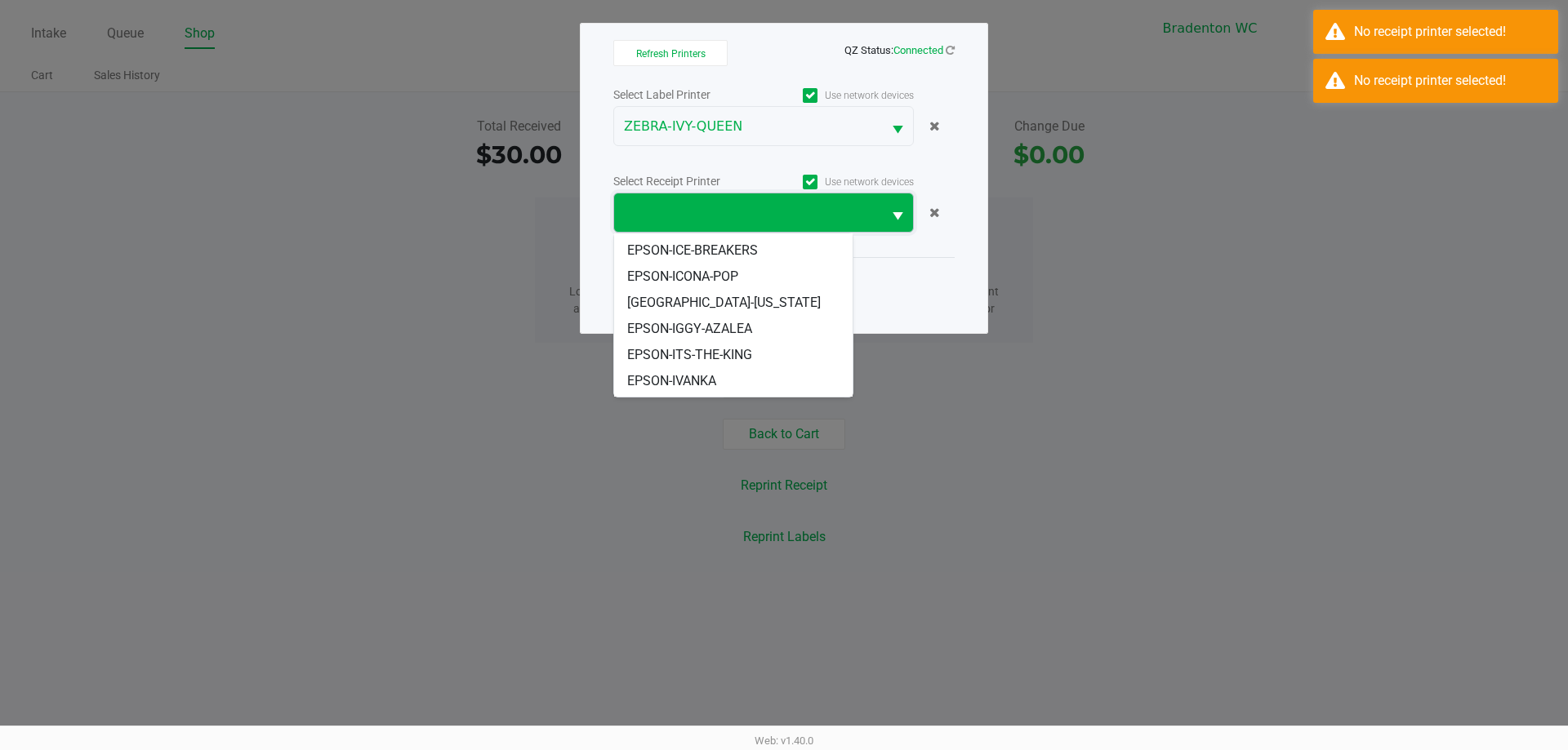
scroll to position [114, 0]
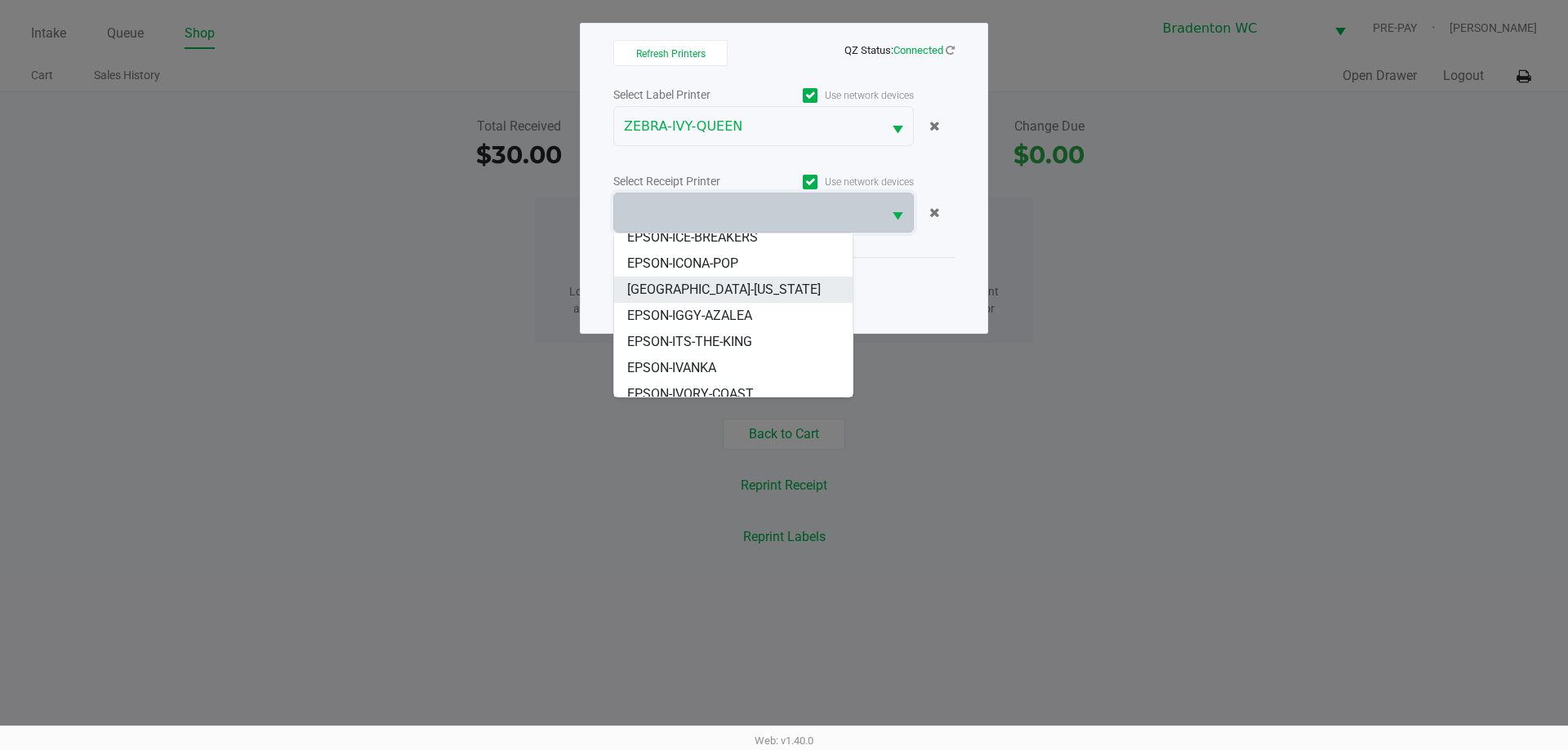
click at [729, 286] on li "[GEOGRAPHIC_DATA]-[US_STATE]" at bounding box center [734, 289] width 239 height 26
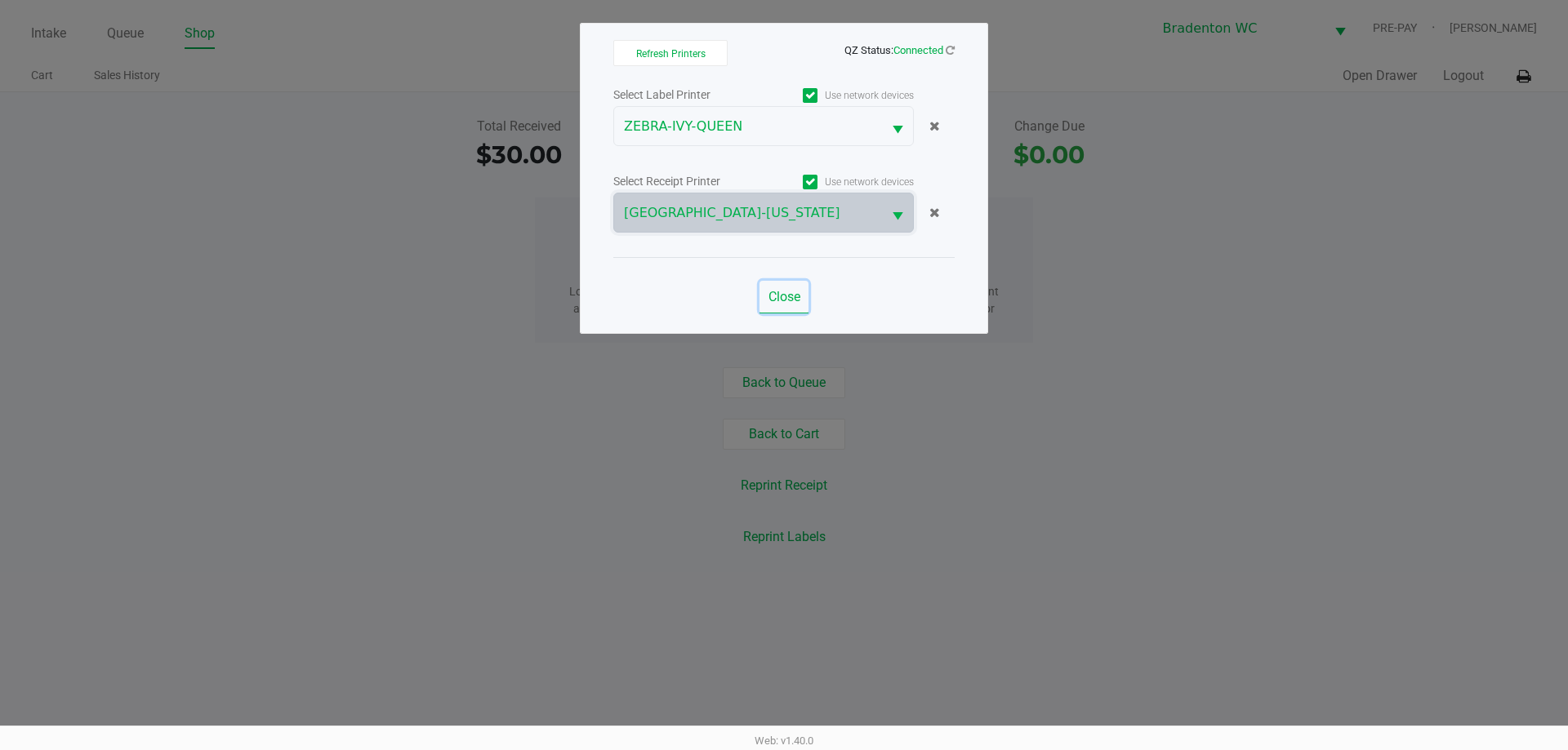
click at [766, 302] on button "Close" at bounding box center [784, 297] width 49 height 33
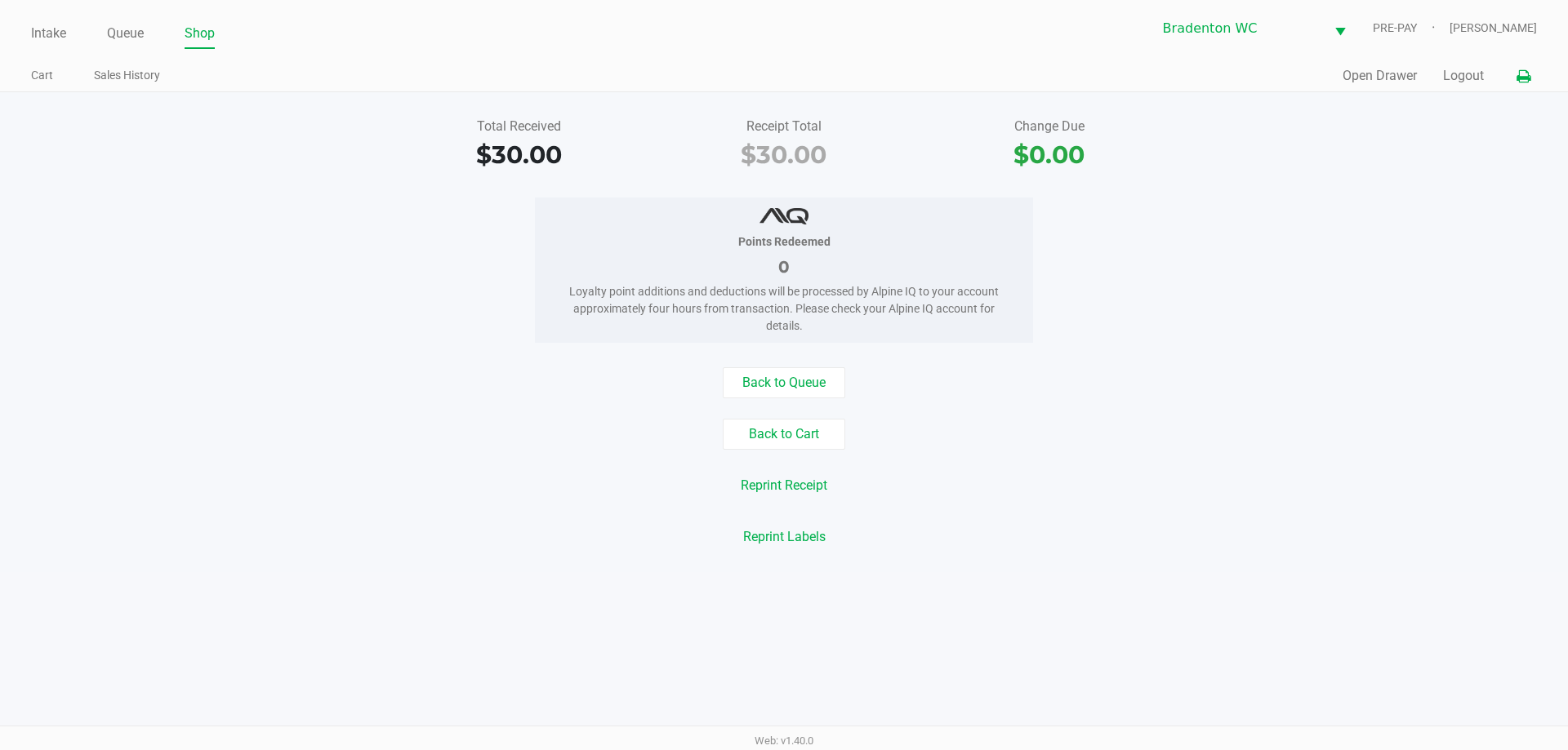
click at [801, 497] on button "Reprint Receipt" at bounding box center [783, 486] width 108 height 31
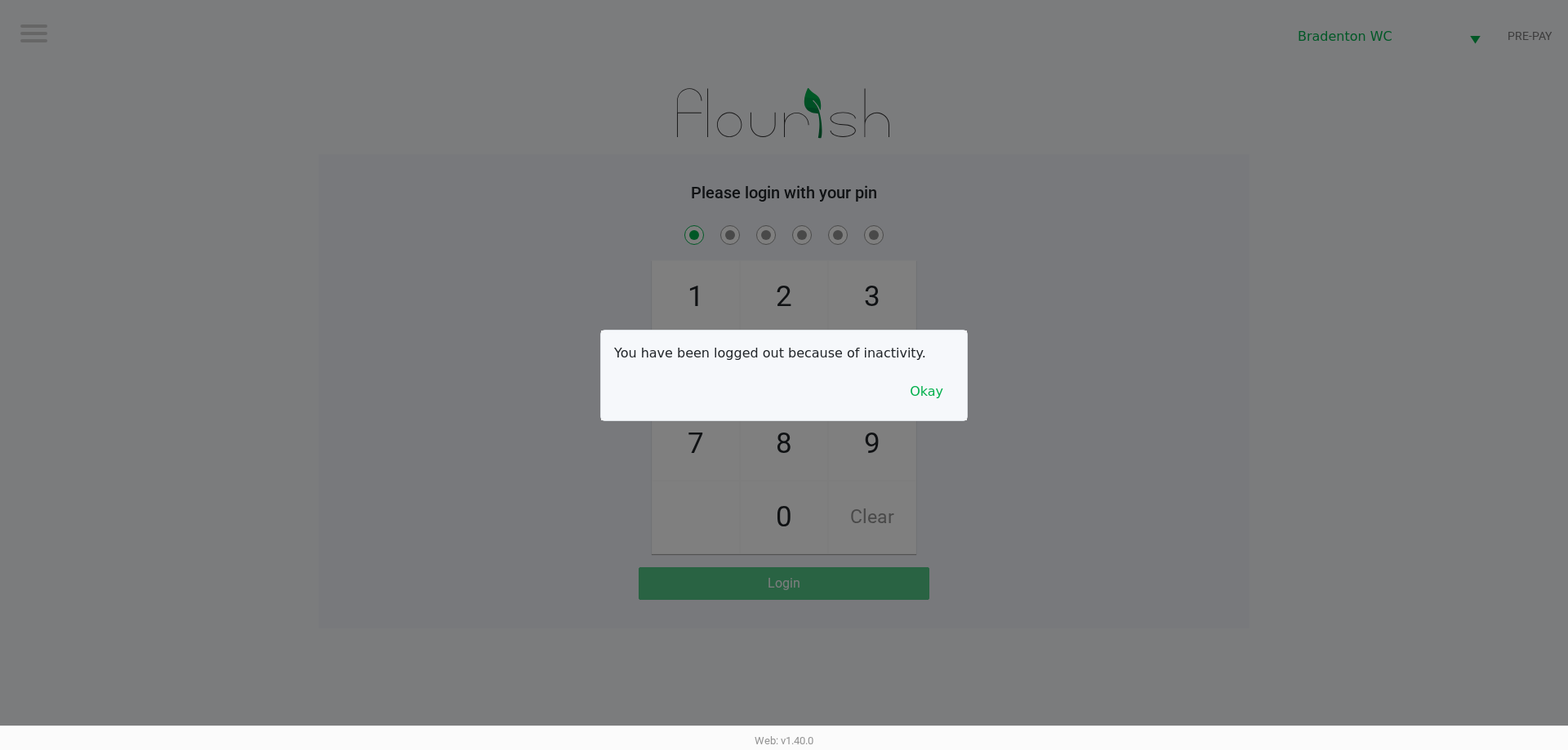
checkbox input "true"
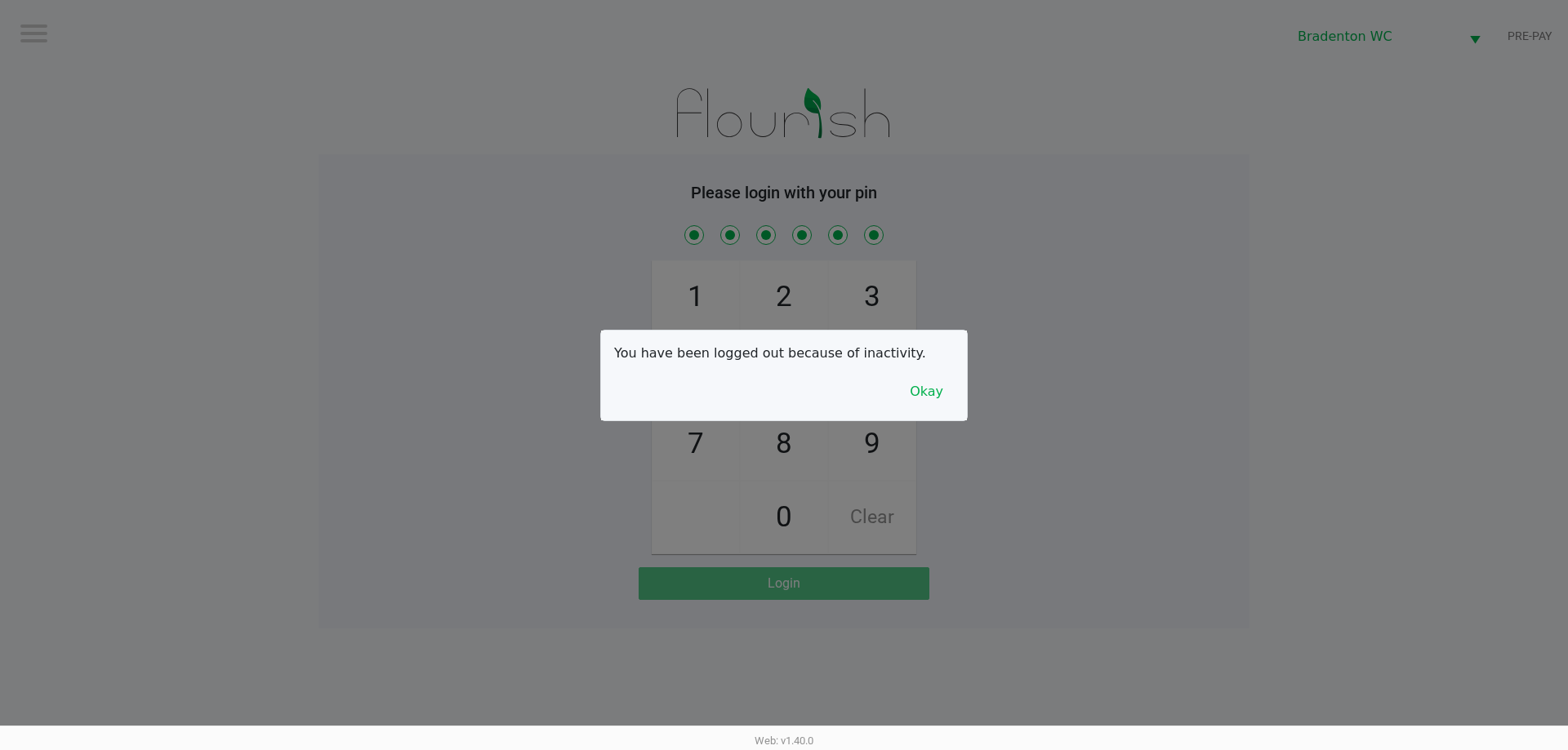
checkbox input "true"
